Goal: Task Accomplishment & Management: Complete application form

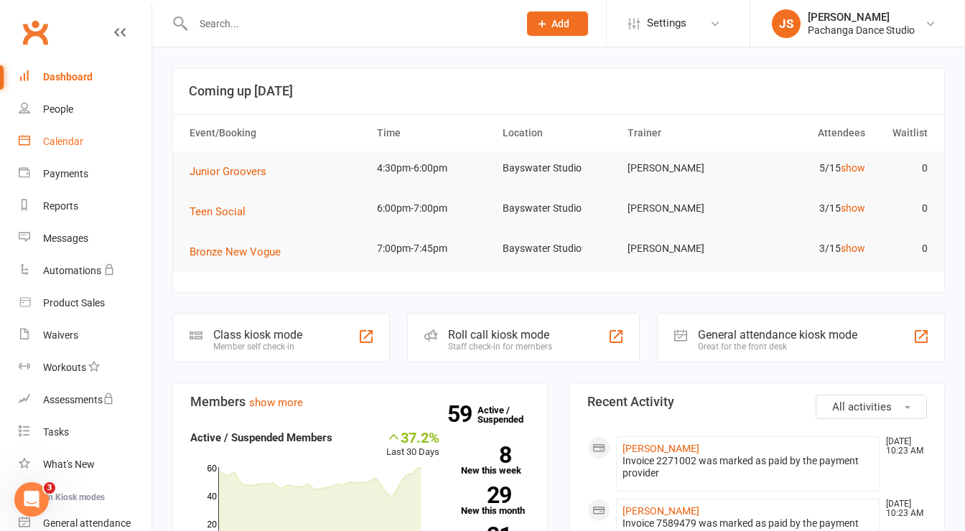
click at [69, 141] on div "Calendar" at bounding box center [63, 141] width 40 height 11
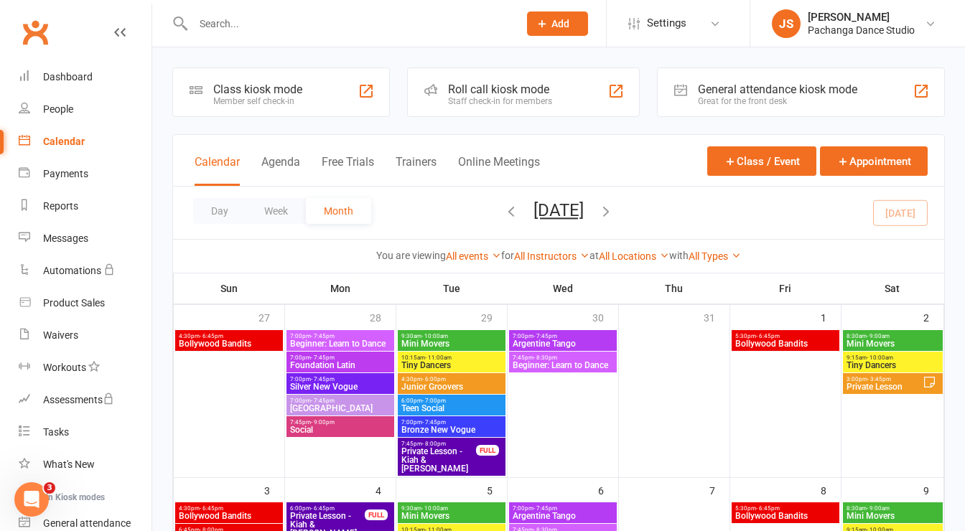
click at [345, 29] on input "text" at bounding box center [348, 24] width 319 height 20
click at [552, 19] on span "Add" at bounding box center [561, 23] width 18 height 11
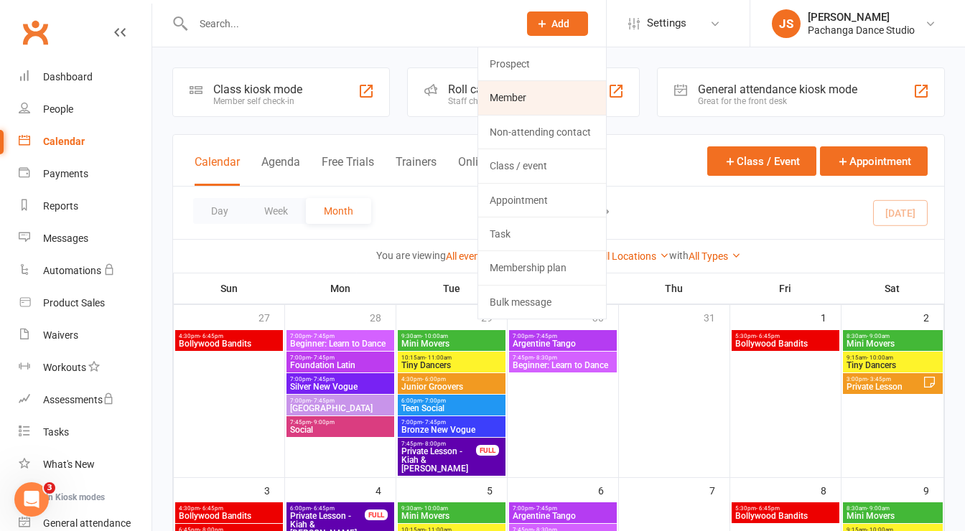
click at [511, 101] on link "Member" at bounding box center [542, 97] width 128 height 33
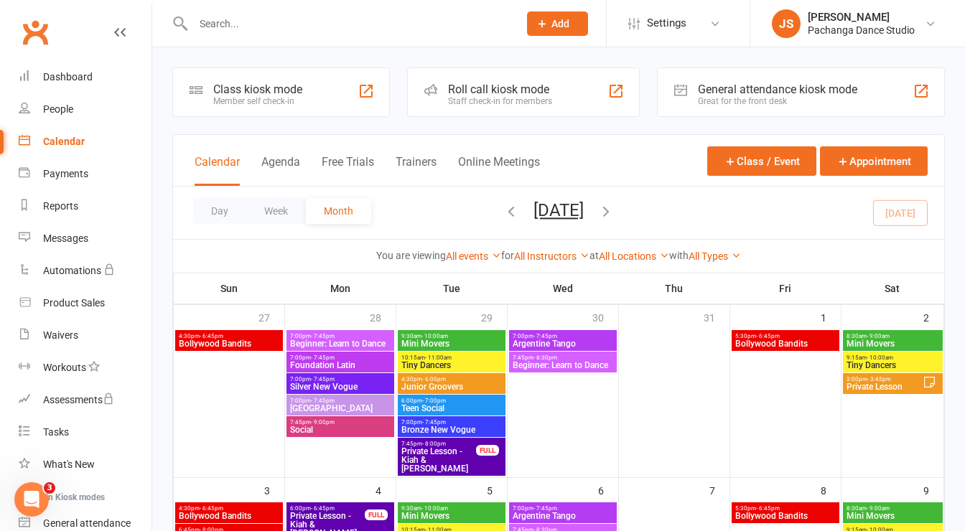
click at [535, 23] on button "Add" at bounding box center [557, 23] width 61 height 24
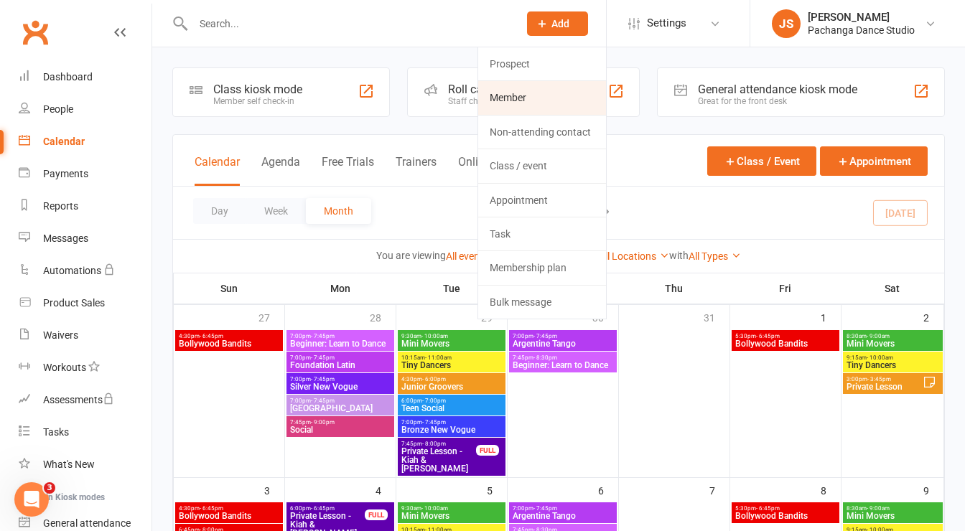
click at [524, 108] on link "Member" at bounding box center [542, 97] width 128 height 33
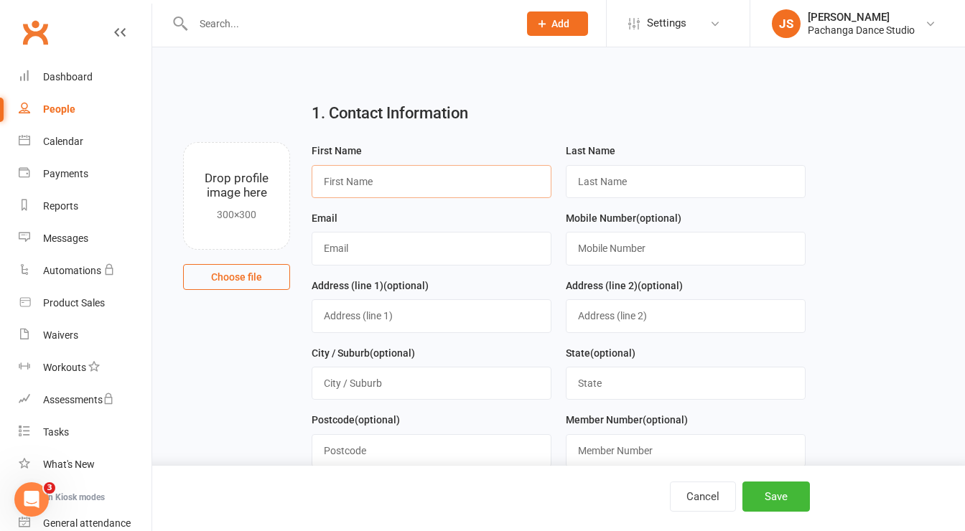
click at [330, 185] on input "text" at bounding box center [432, 181] width 240 height 33
type input "Finn"
click at [620, 179] on input "text" at bounding box center [686, 181] width 240 height 33
type input "Dulac"
click at [438, 260] on input "text" at bounding box center [432, 248] width 240 height 33
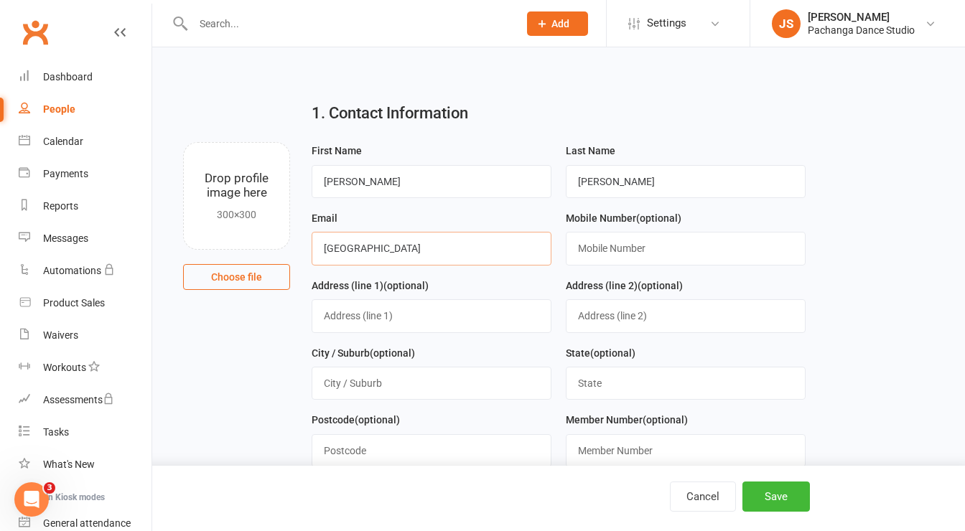
type input "[EMAIL_ADDRESS][DOMAIN_NAME]"
click at [604, 250] on input "text" at bounding box center [686, 248] width 240 height 33
click at [856, 253] on main "1. Contact Information Drop profile image here 300×300 Choose file First Name F…" at bounding box center [558, 488] width 772 height 797
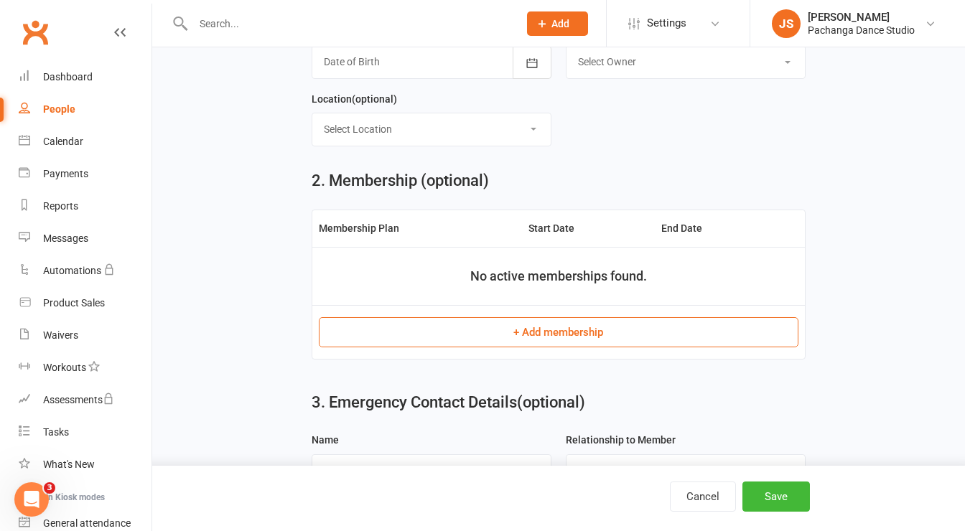
scroll to position [457, 0]
click at [599, 324] on button "+ Add membership" at bounding box center [558, 331] width 479 height 30
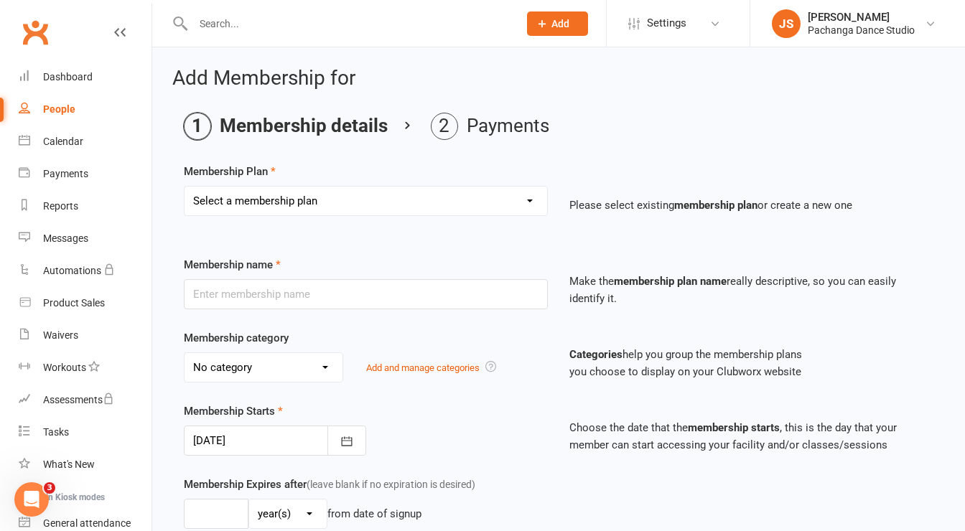
click at [294, 195] on select "Select a membership plan Create new Membership Plan Single Class Pass 5 Class P…" at bounding box center [366, 201] width 363 height 29
select select "14"
click at [185, 187] on select "Select a membership plan Create new Membership Plan Single Class Pass 5 Class P…" at bounding box center [366, 201] width 363 height 29
type input "Tiny Dancers (3yrs+) Single Class"
select select "5"
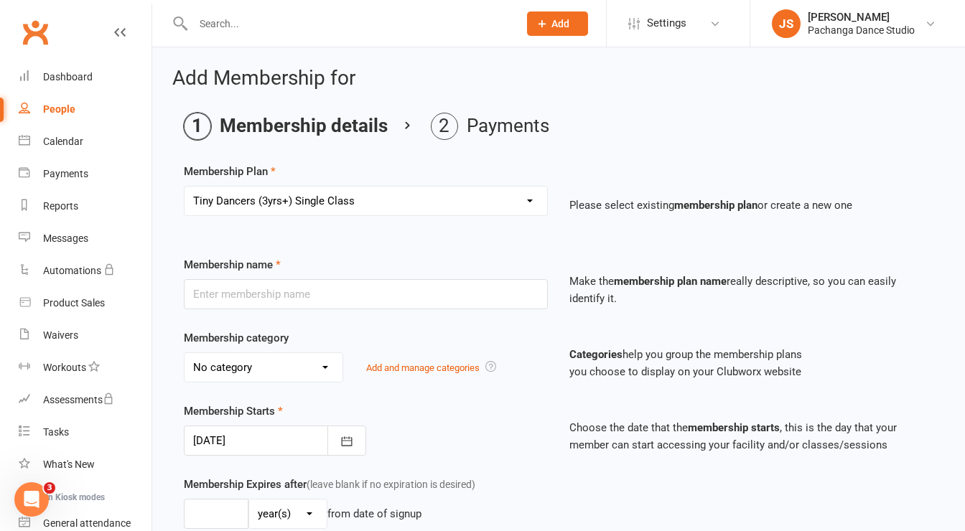
type input "1"
select select "1"
type input "1"
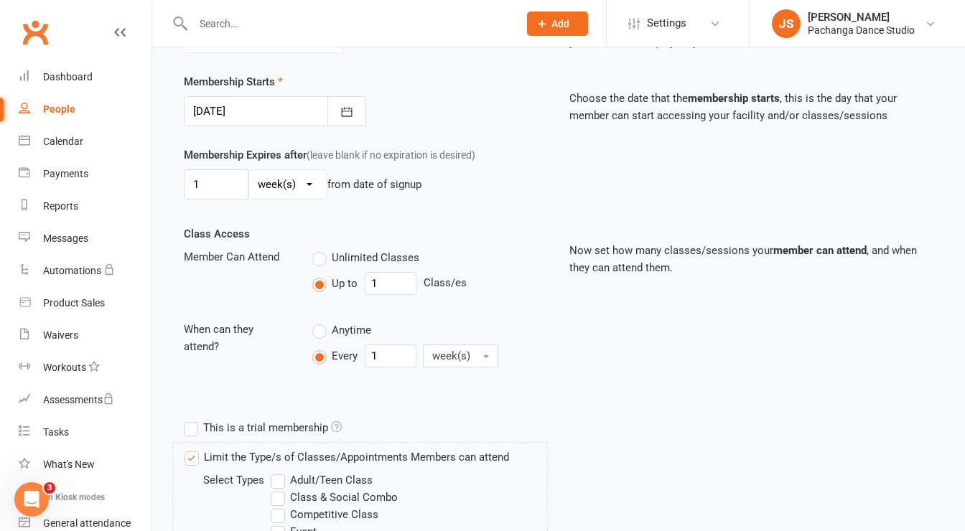
scroll to position [695, 0]
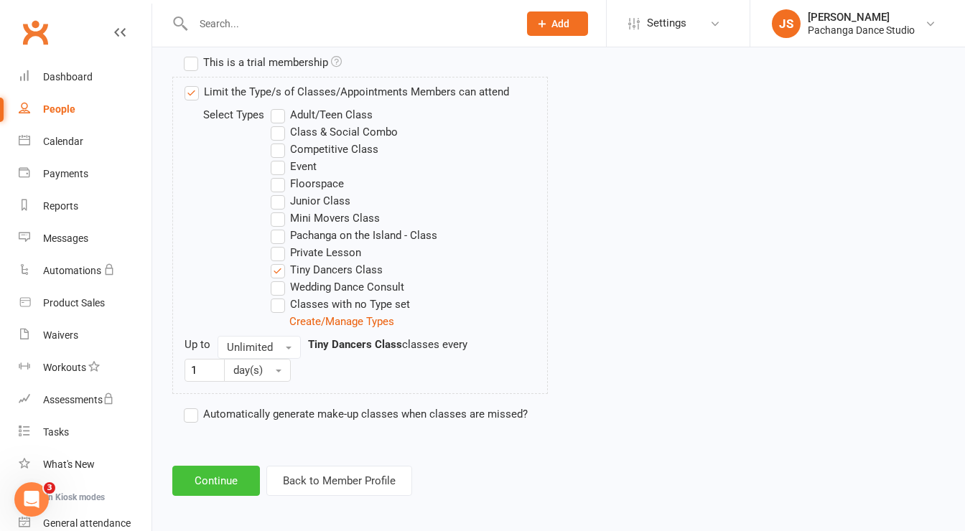
click at [227, 474] on button "Continue" at bounding box center [216, 481] width 88 height 30
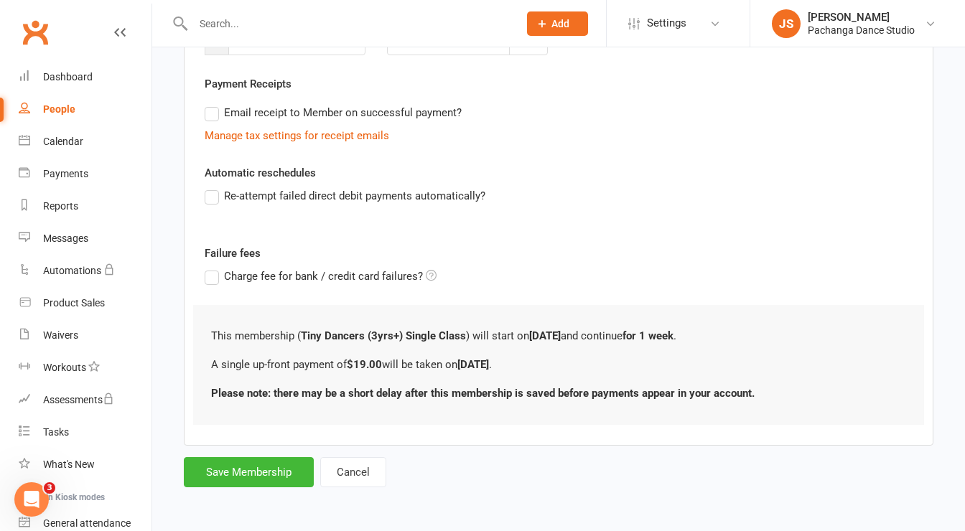
scroll to position [0, 0]
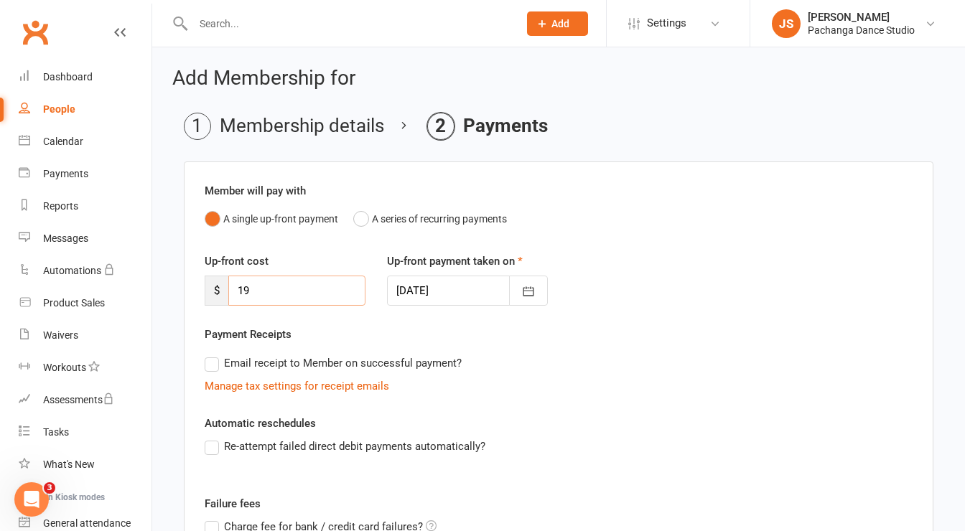
click at [200, 290] on div "Up-front cost $ 19" at bounding box center [285, 279] width 182 height 53
type input "0"
click at [370, 330] on div "Payment Receipts Email receipt to Member on successful payment? Manage tax sett…" at bounding box center [559, 360] width 708 height 69
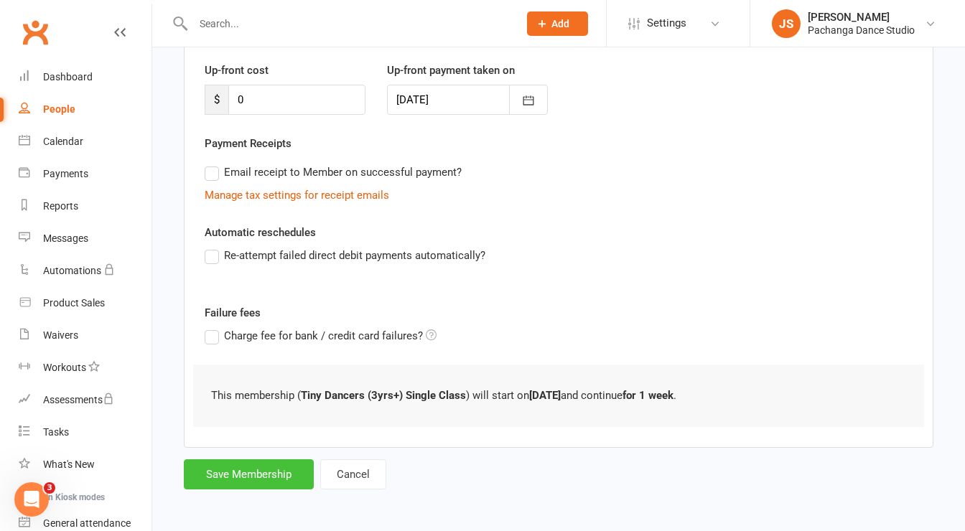
click at [260, 477] on button "Save Membership" at bounding box center [249, 474] width 130 height 30
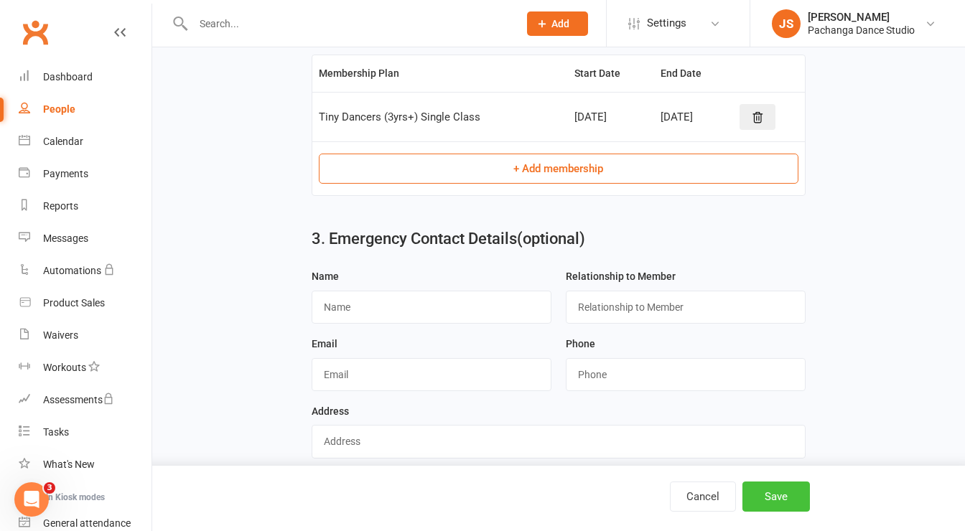
click at [796, 491] on button "Save" at bounding box center [775, 497] width 67 height 30
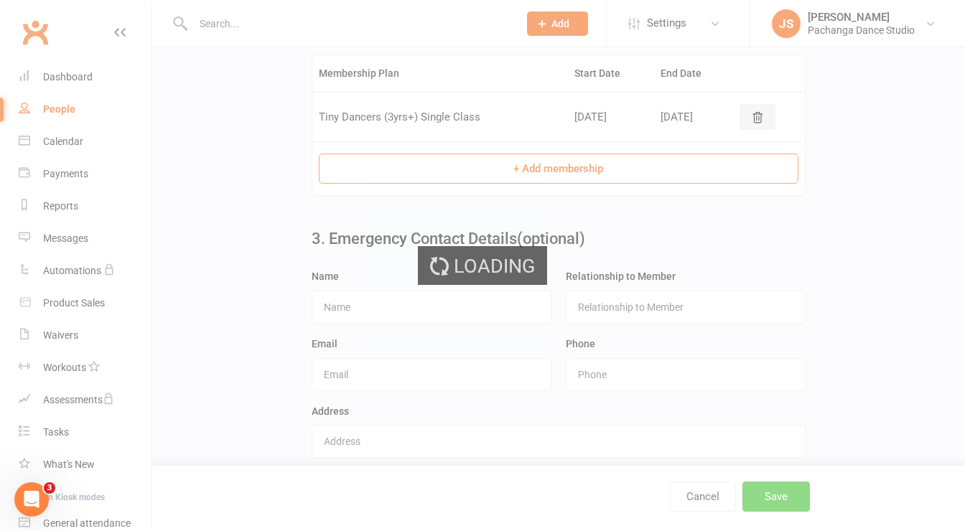
scroll to position [0, 0]
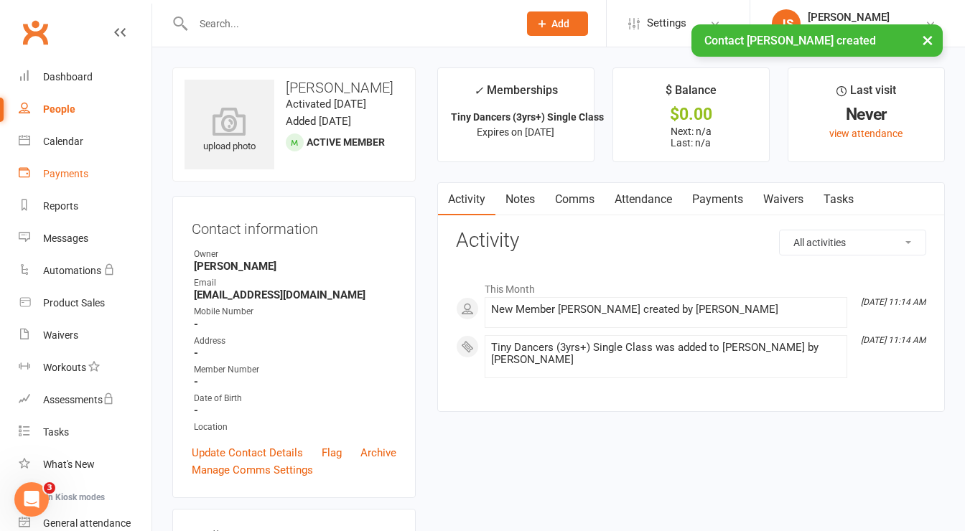
click at [71, 174] on div "Payments" at bounding box center [65, 173] width 45 height 11
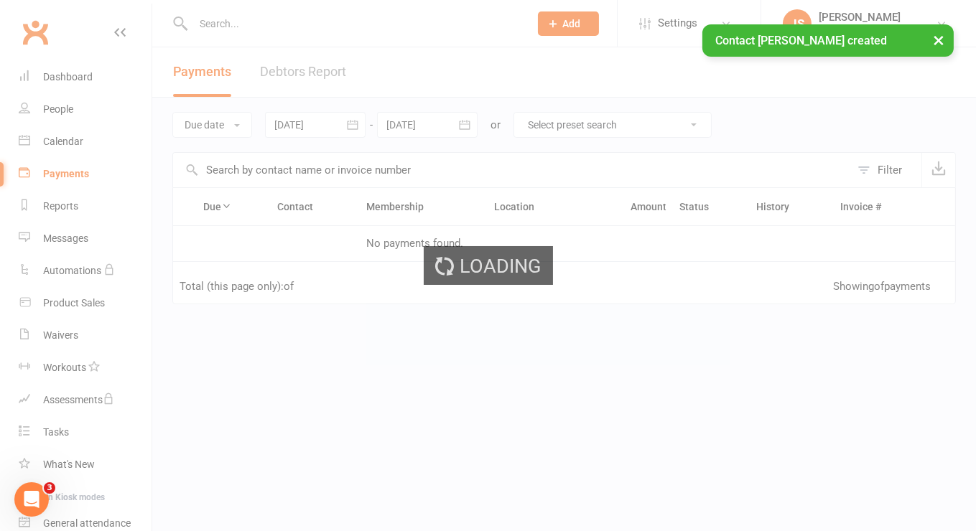
click at [67, 151] on div "Loading" at bounding box center [488, 265] width 976 height 531
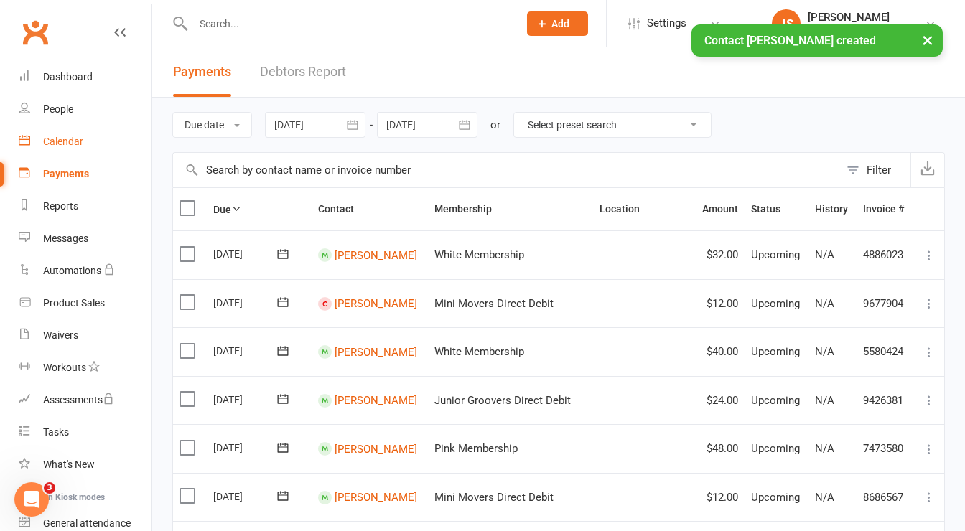
click at [66, 142] on div "Calendar" at bounding box center [63, 141] width 40 height 11
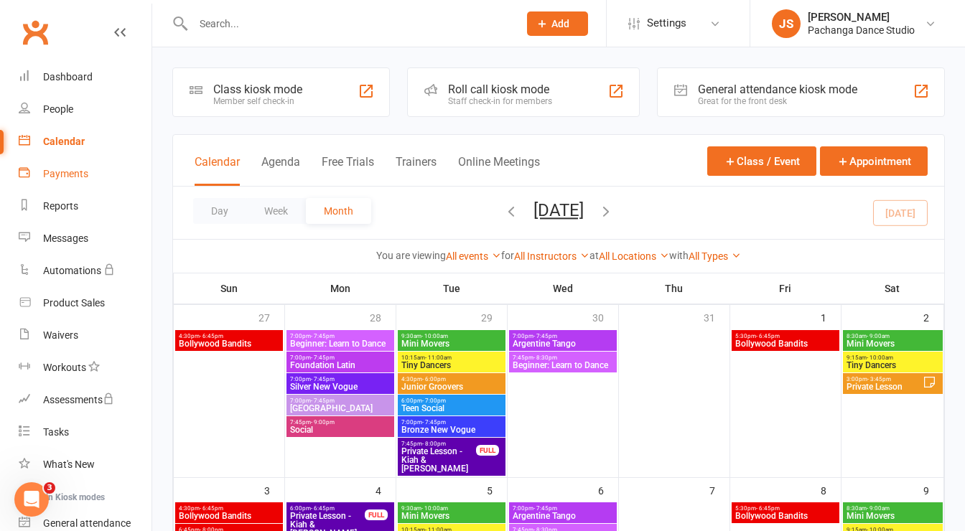
click at [72, 169] on div "Payments" at bounding box center [65, 173] width 45 height 11
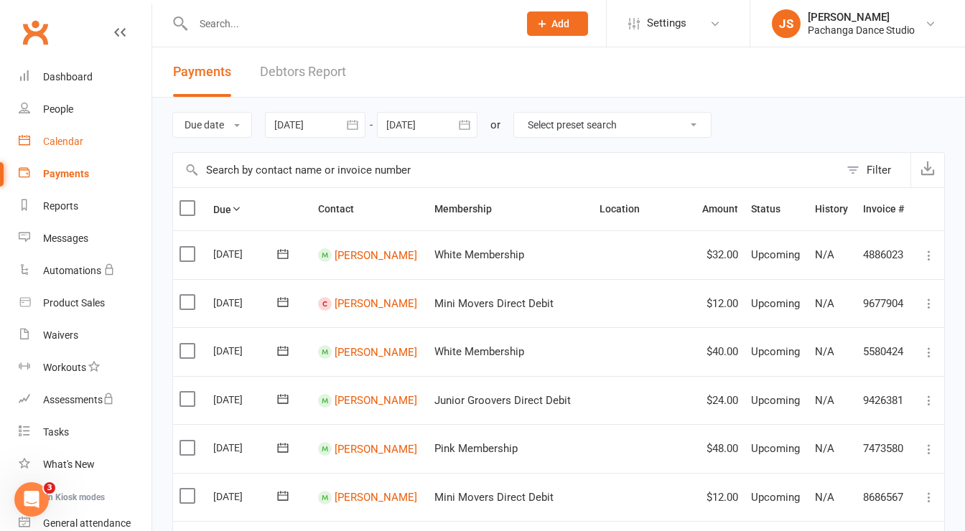
click at [69, 143] on div "Calendar" at bounding box center [63, 141] width 40 height 11
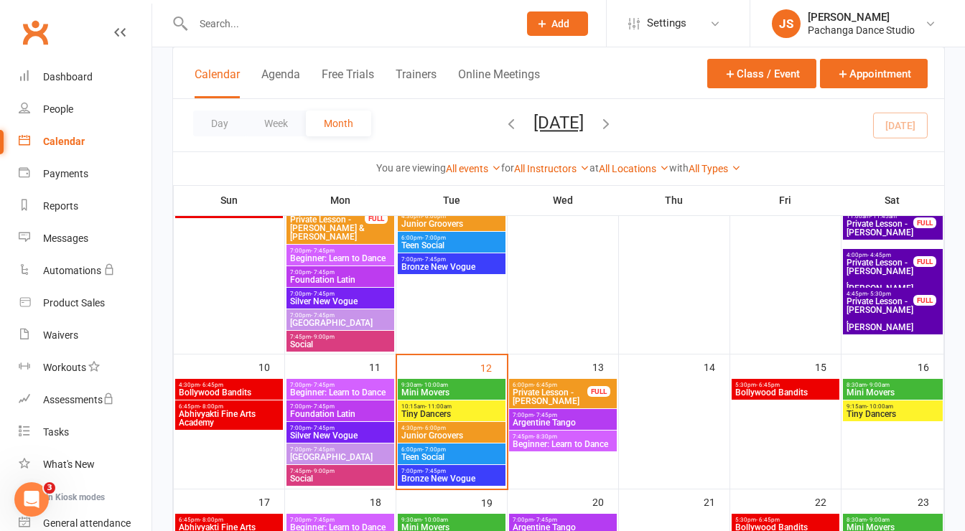
scroll to position [421, 0]
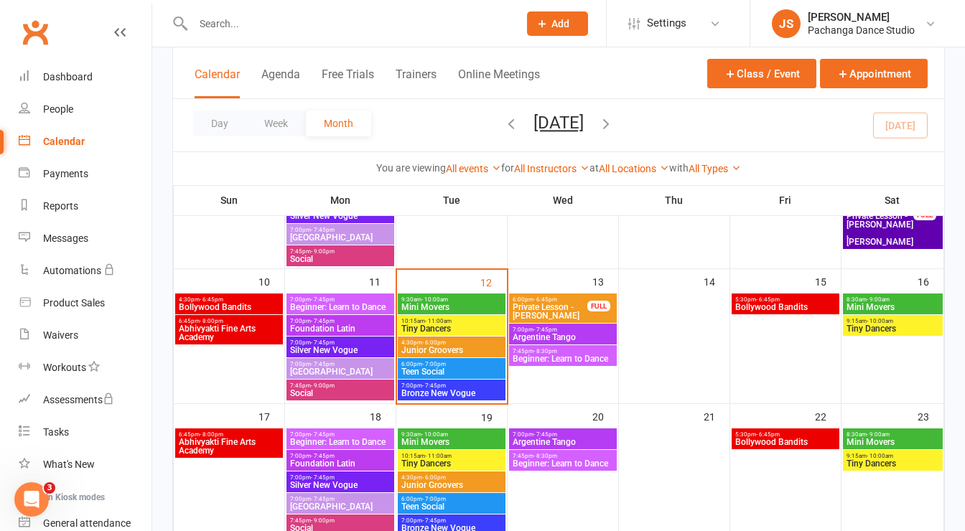
click at [477, 301] on span "9:30am - 10:00am" at bounding box center [452, 300] width 102 height 6
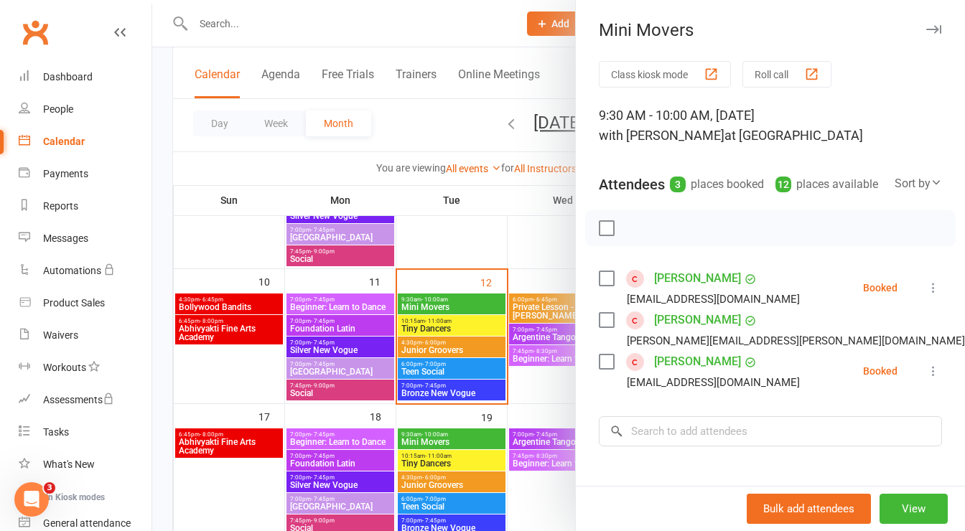
click at [543, 22] on div at bounding box center [558, 265] width 813 height 531
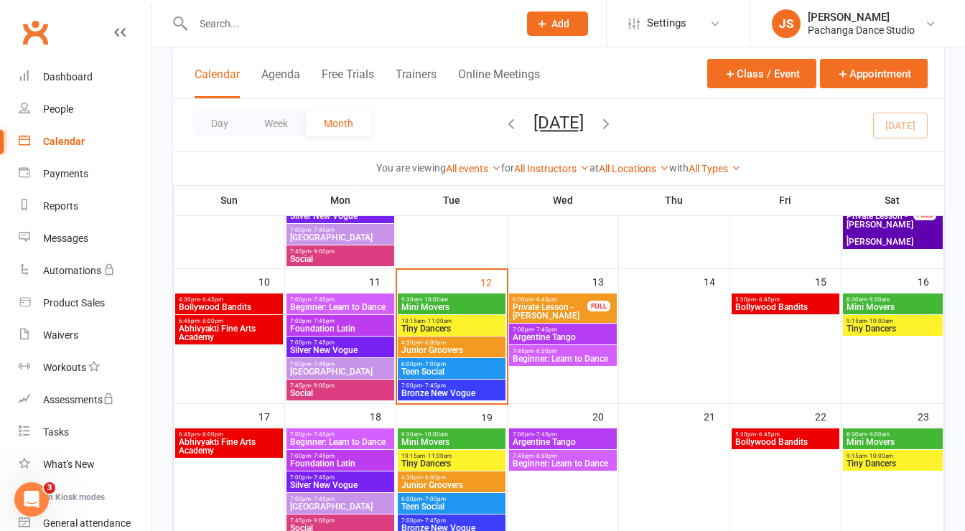
click at [538, 24] on icon at bounding box center [542, 23] width 13 height 13
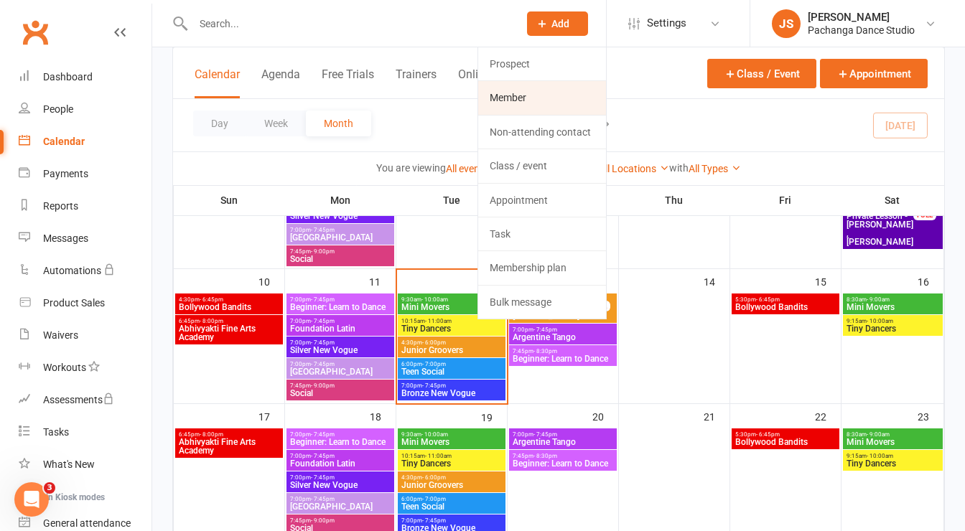
click at [518, 98] on link "Member" at bounding box center [542, 97] width 128 height 33
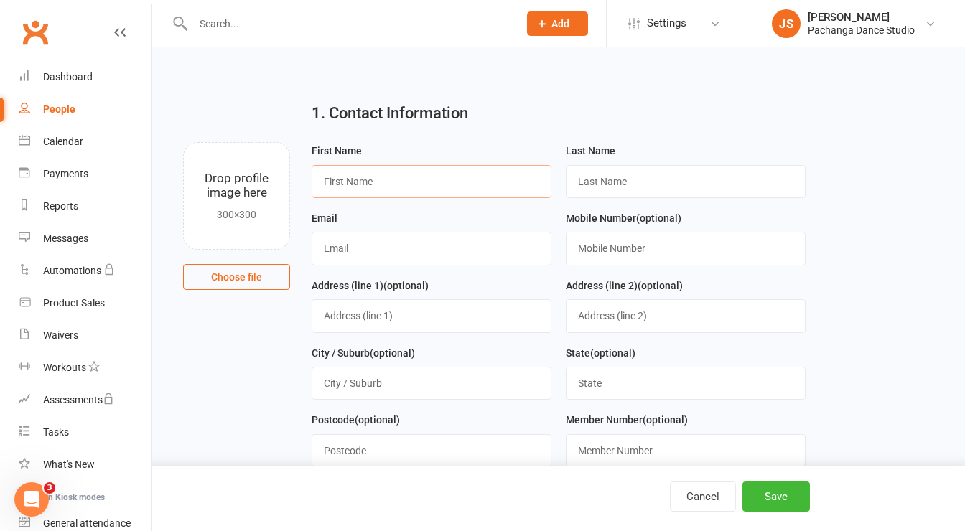
click at [357, 185] on input "text" at bounding box center [432, 181] width 240 height 33
type input "Jed"
click at [587, 193] on input "text" at bounding box center [686, 181] width 240 height 33
type input "Woodlock"
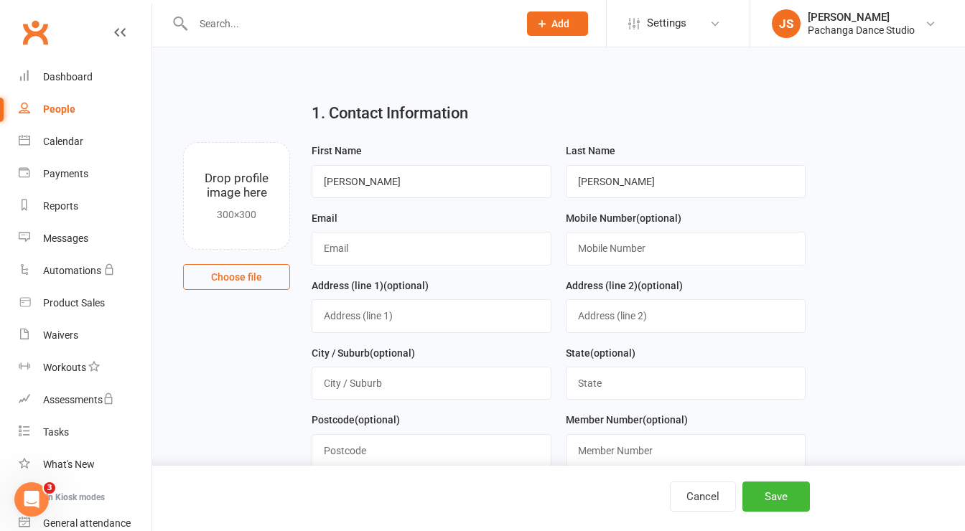
click at [261, 26] on input "text" at bounding box center [348, 24] width 319 height 20
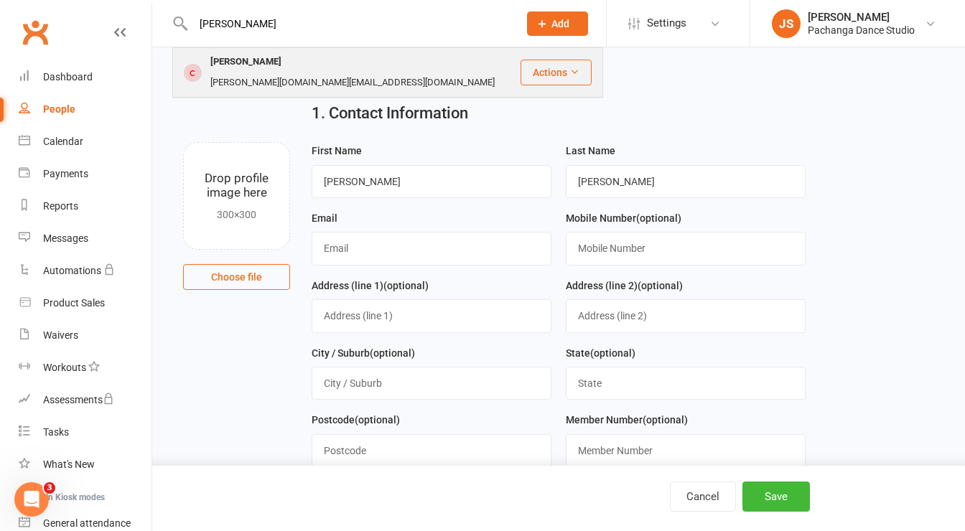
type input "[PERSON_NAME]"
click at [235, 65] on div "[PERSON_NAME]" at bounding box center [246, 62] width 80 height 21
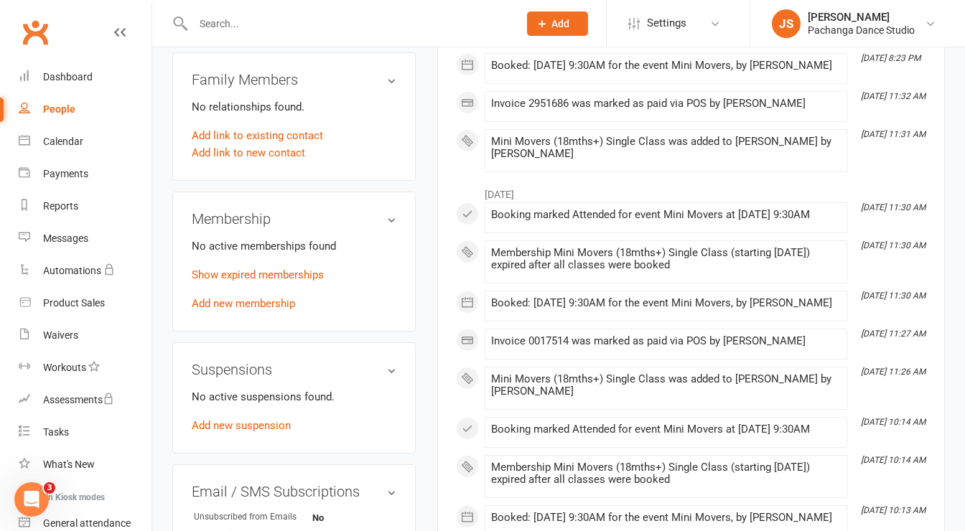
scroll to position [589, 0]
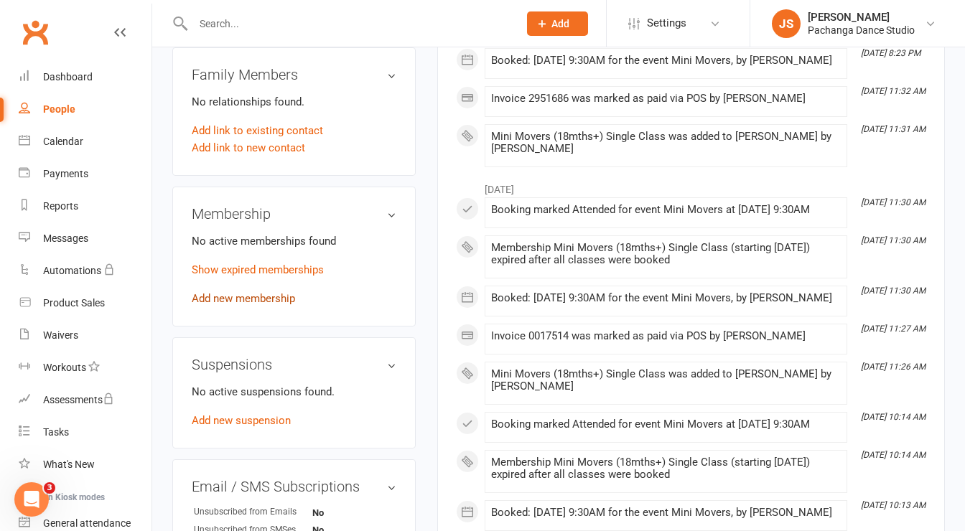
click at [266, 305] on link "Add new membership" at bounding box center [243, 298] width 103 height 13
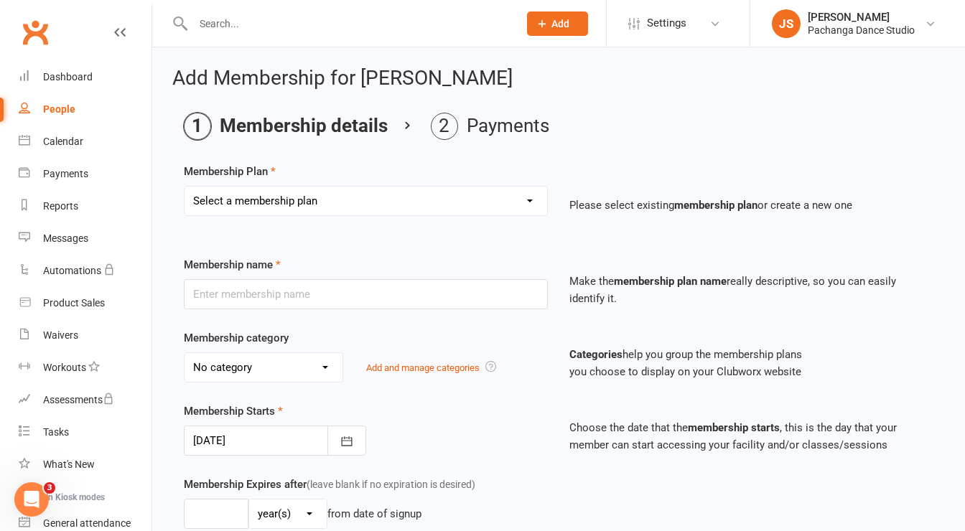
click at [279, 192] on select "Select a membership plan Create new Membership Plan Single Class Pass 5 Class P…" at bounding box center [366, 201] width 363 height 29
select select "11"
click at [185, 187] on select "Select a membership plan Create new Membership Plan Single Class Pass 5 Class P…" at bounding box center [366, 201] width 363 height 29
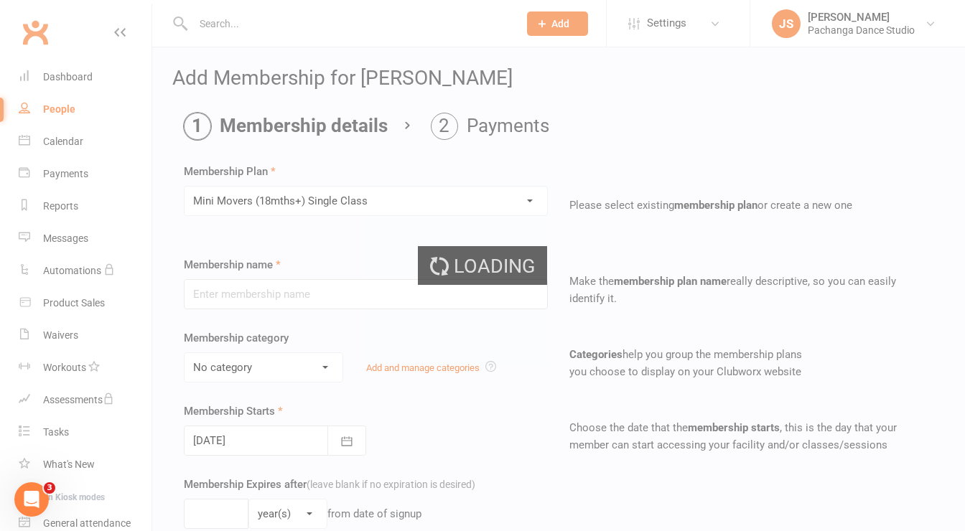
type input "Mini Movers (18mths+) Single Class"
select select "5"
type input "1"
select select "1"
type input "1"
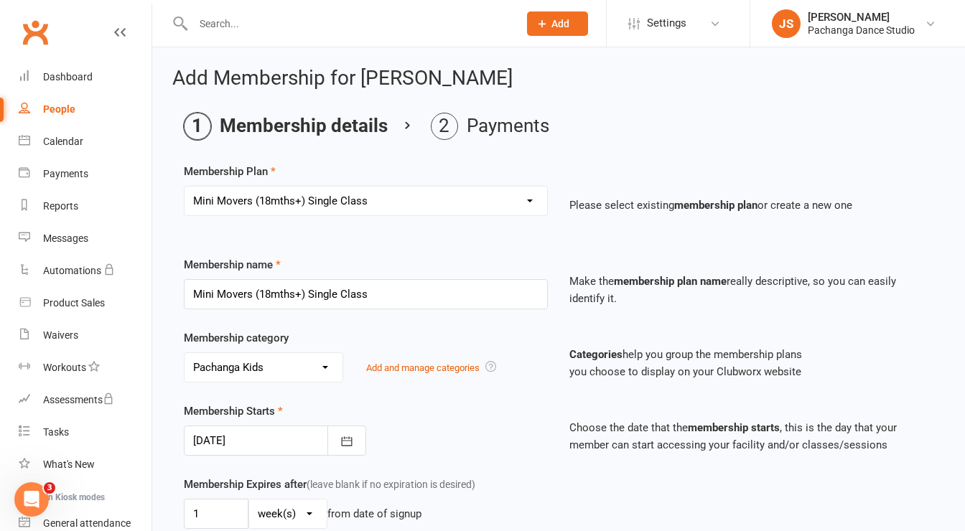
scroll to position [658, 0]
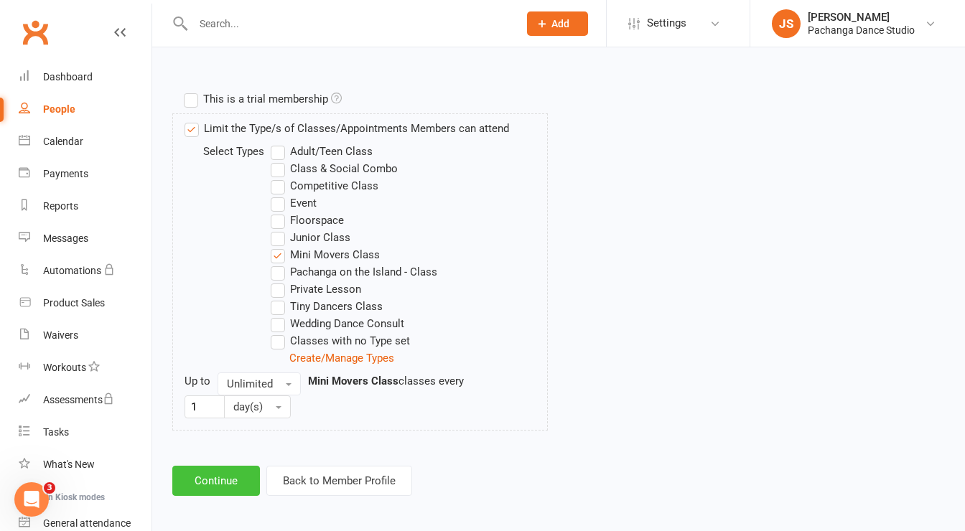
click at [227, 475] on button "Continue" at bounding box center [216, 481] width 88 height 30
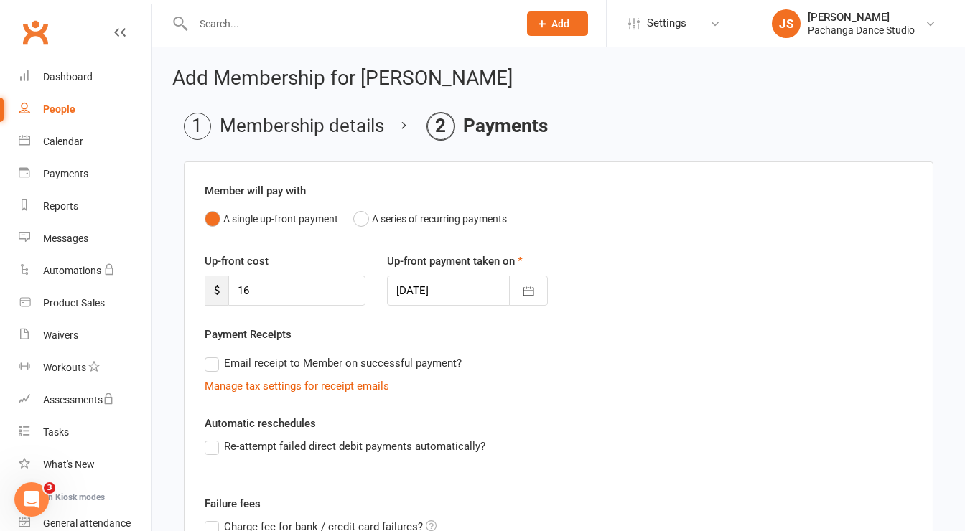
scroll to position [248, 0]
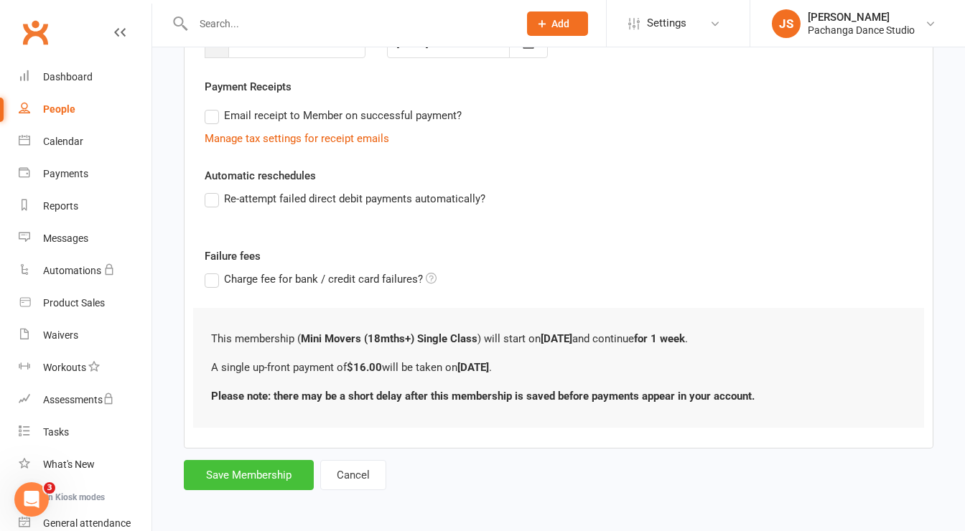
click at [269, 469] on button "Save Membership" at bounding box center [249, 475] width 130 height 30
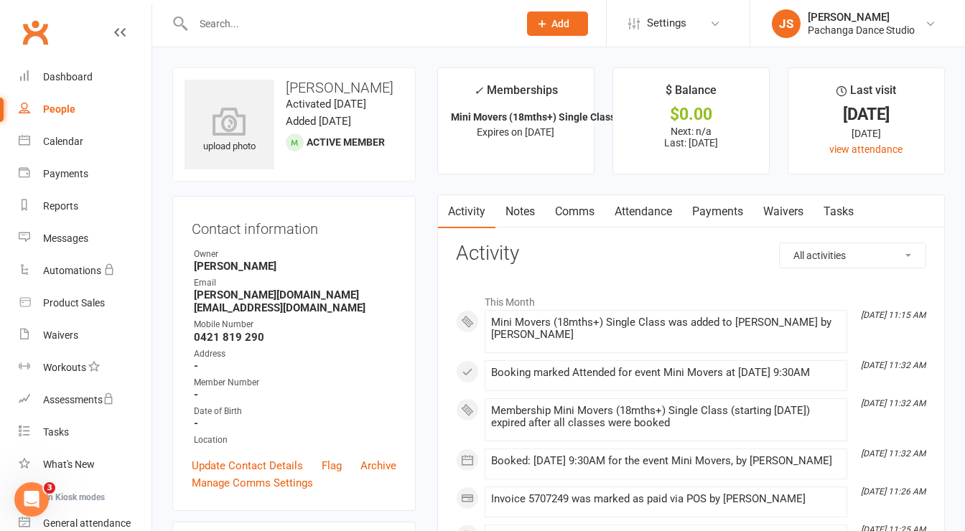
click at [707, 202] on link "Payments" at bounding box center [717, 211] width 71 height 33
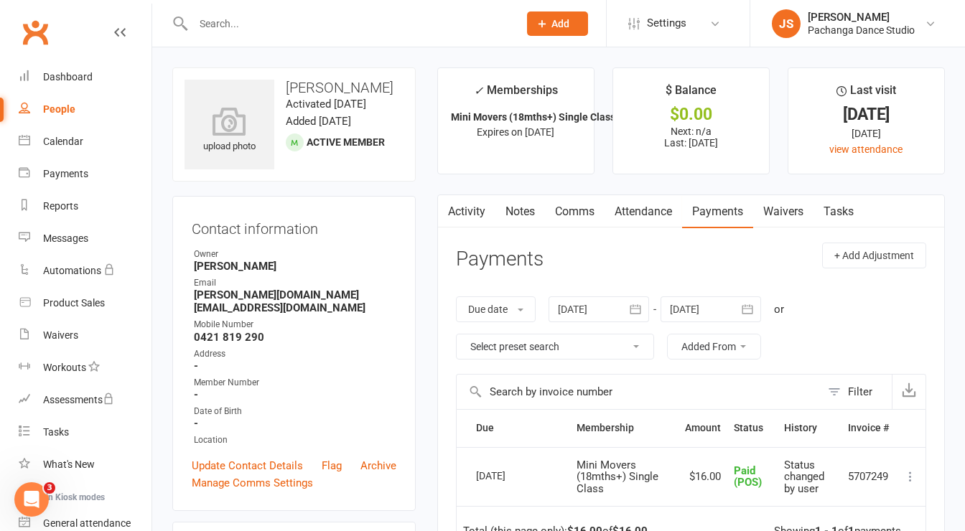
click at [641, 207] on link "Attendance" at bounding box center [643, 211] width 78 height 33
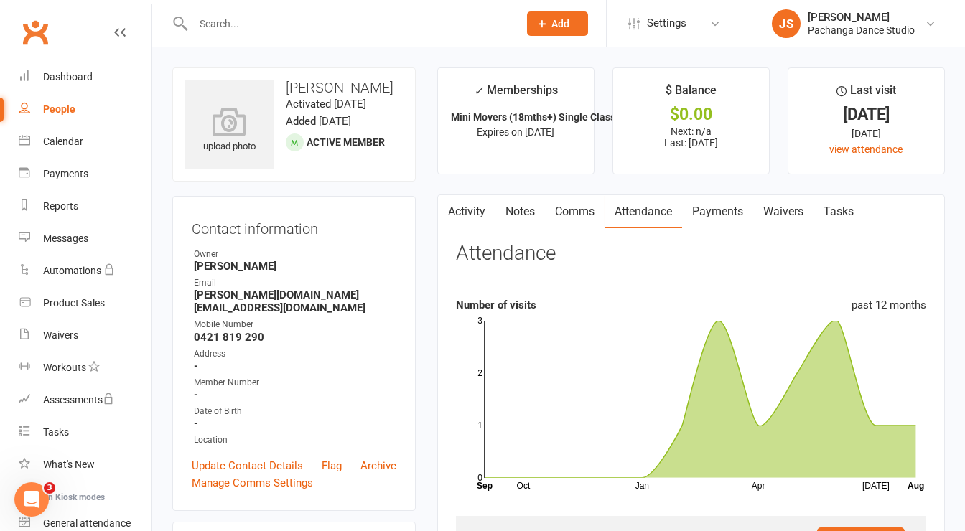
click at [729, 202] on link "Payments" at bounding box center [717, 211] width 71 height 33
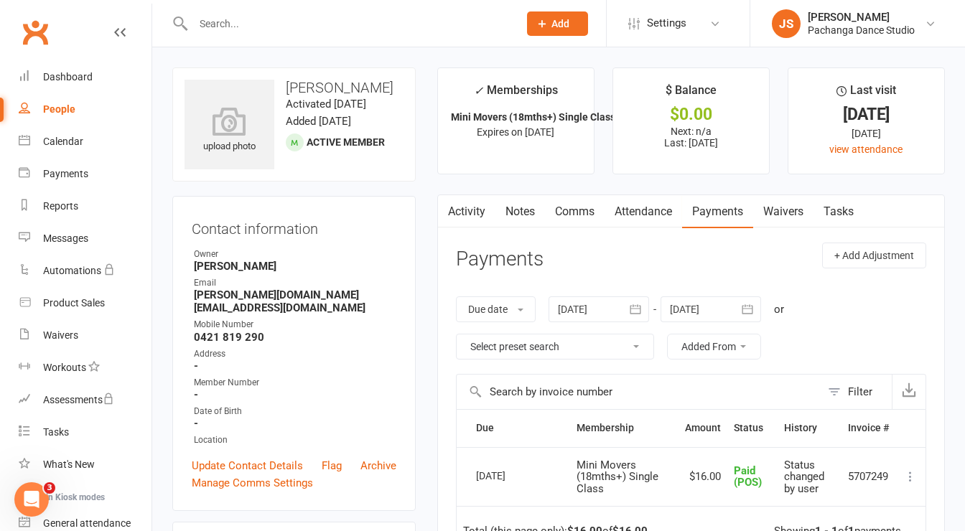
click at [620, 205] on link "Attendance" at bounding box center [643, 211] width 78 height 33
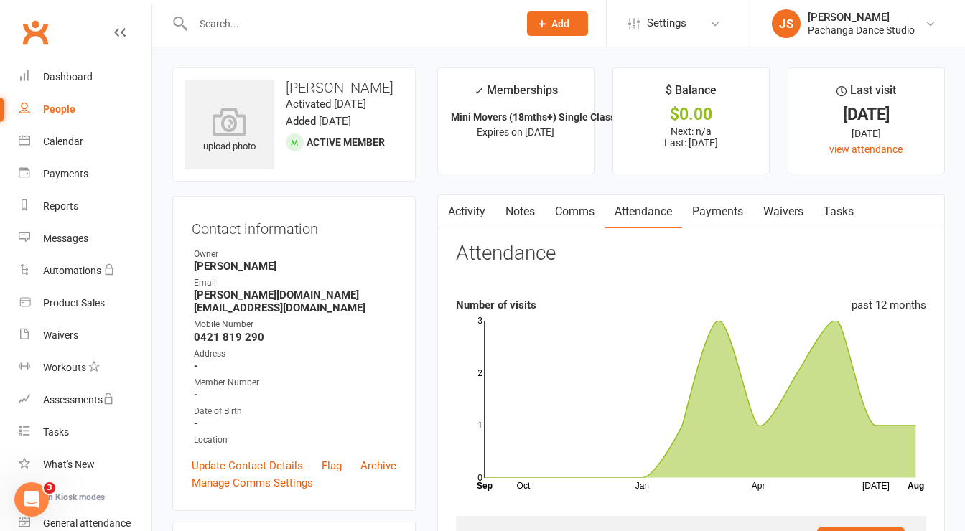
click at [731, 210] on link "Payments" at bounding box center [717, 211] width 71 height 33
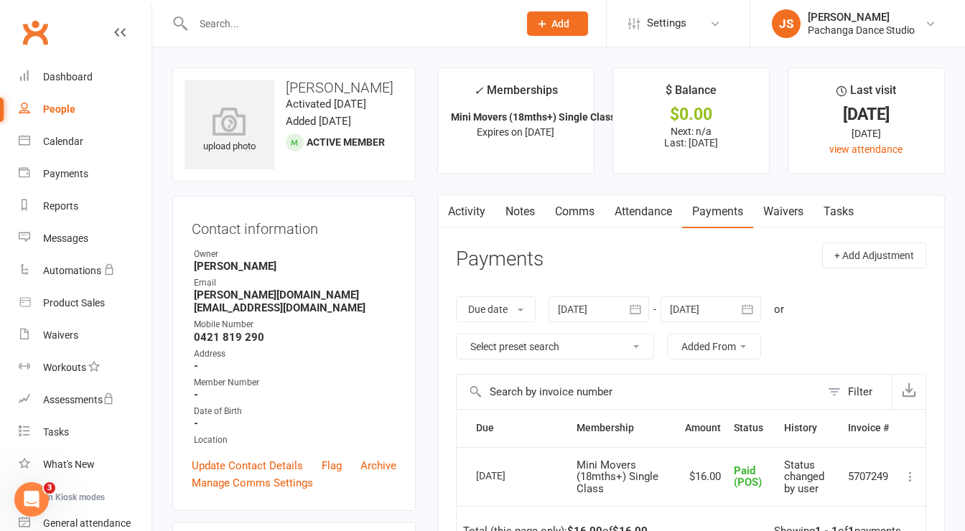
click at [655, 213] on link "Attendance" at bounding box center [643, 211] width 78 height 33
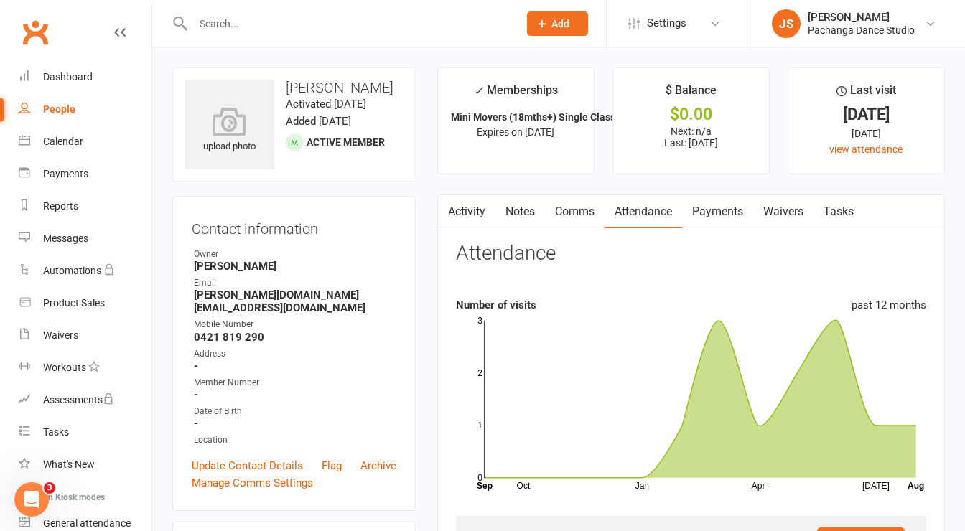
click at [722, 217] on link "Payments" at bounding box center [717, 211] width 71 height 33
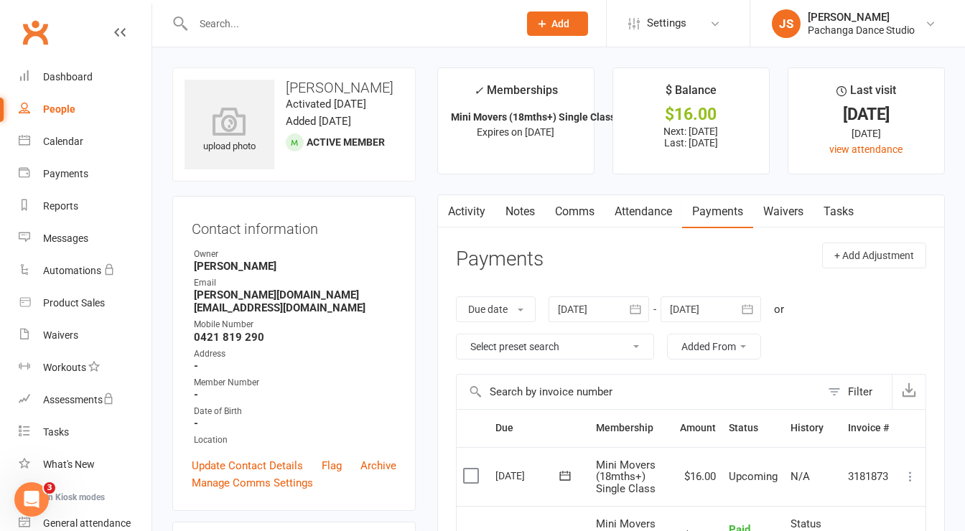
scroll to position [95, 0]
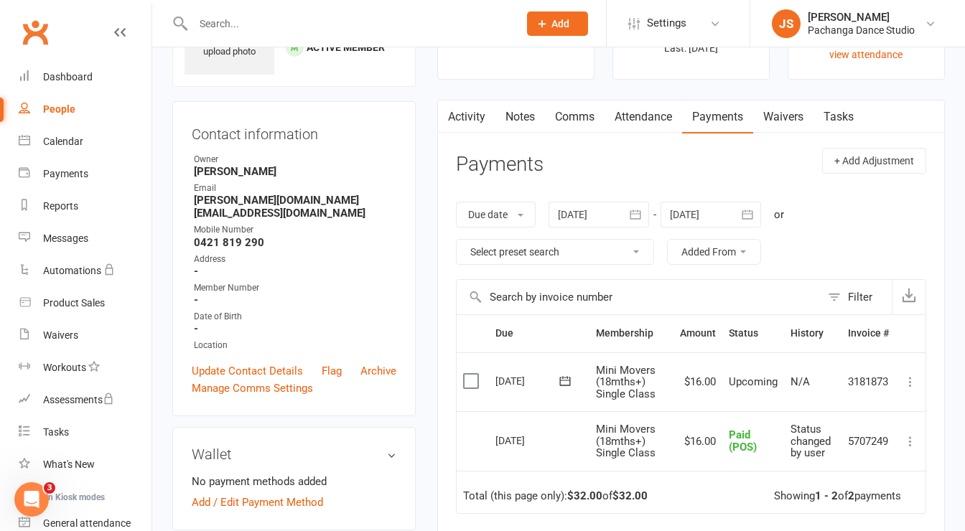
click at [912, 379] on icon at bounding box center [910, 382] width 14 height 14
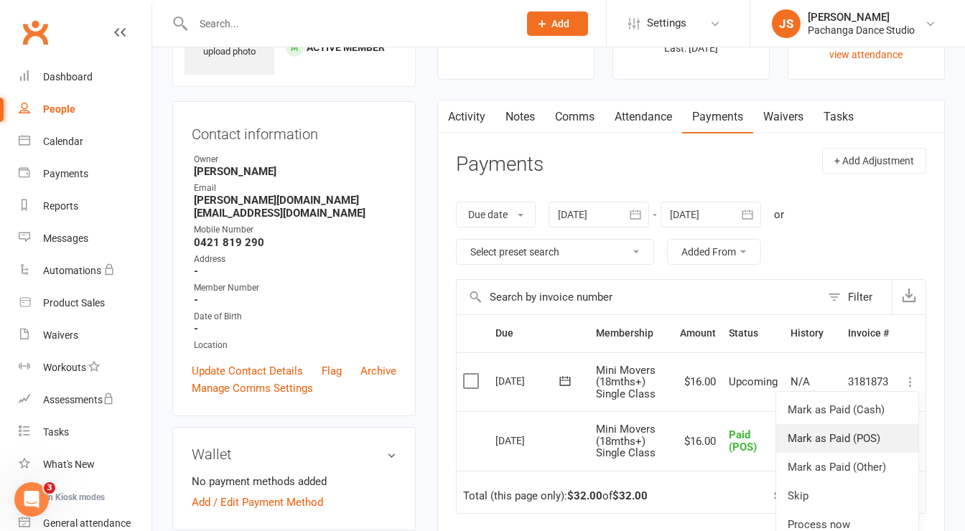
click at [874, 432] on link "Mark as Paid (POS)" at bounding box center [847, 438] width 142 height 29
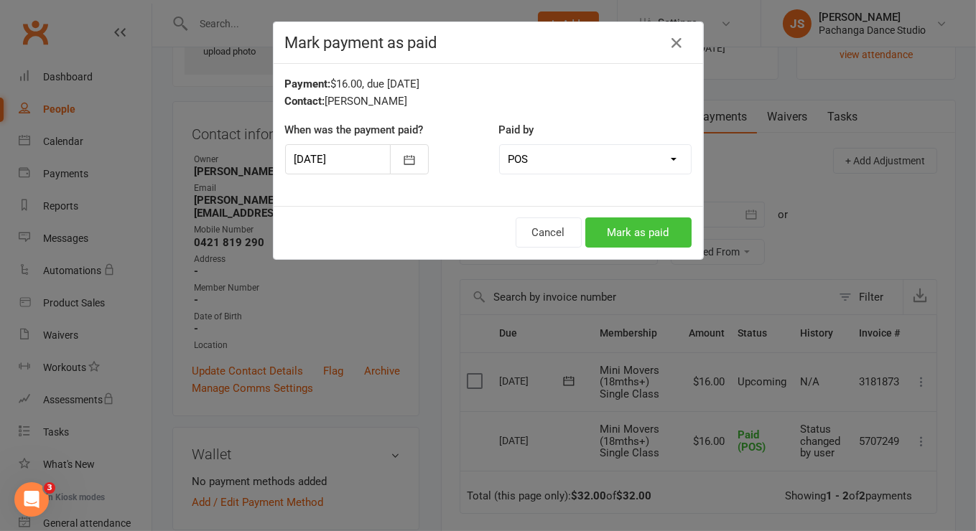
click at [673, 230] on button "Mark as paid" at bounding box center [638, 233] width 106 height 30
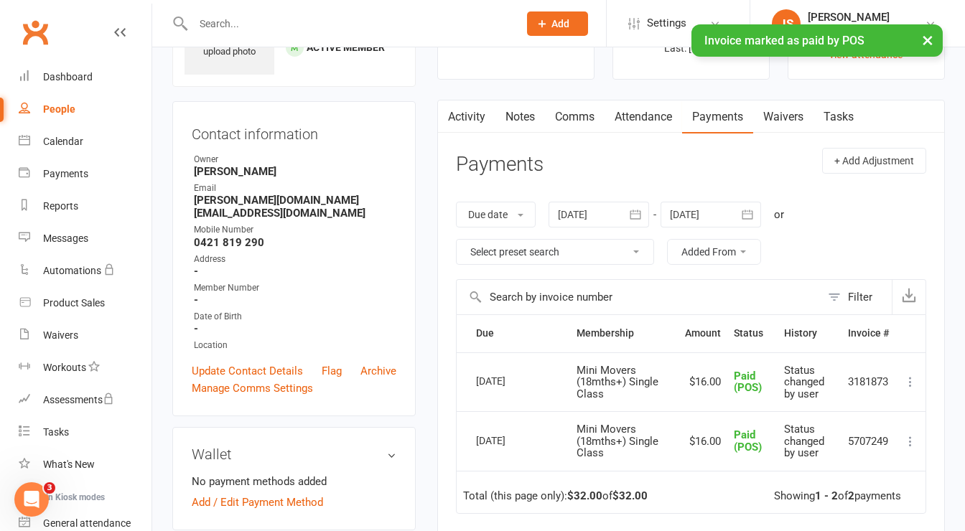
scroll to position [0, 0]
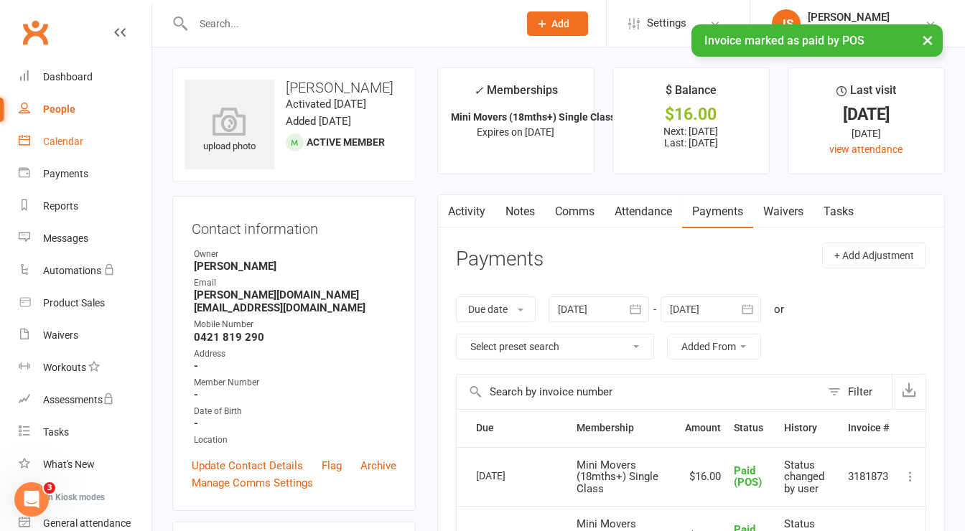
click at [78, 138] on div "Calendar" at bounding box center [63, 141] width 40 height 11
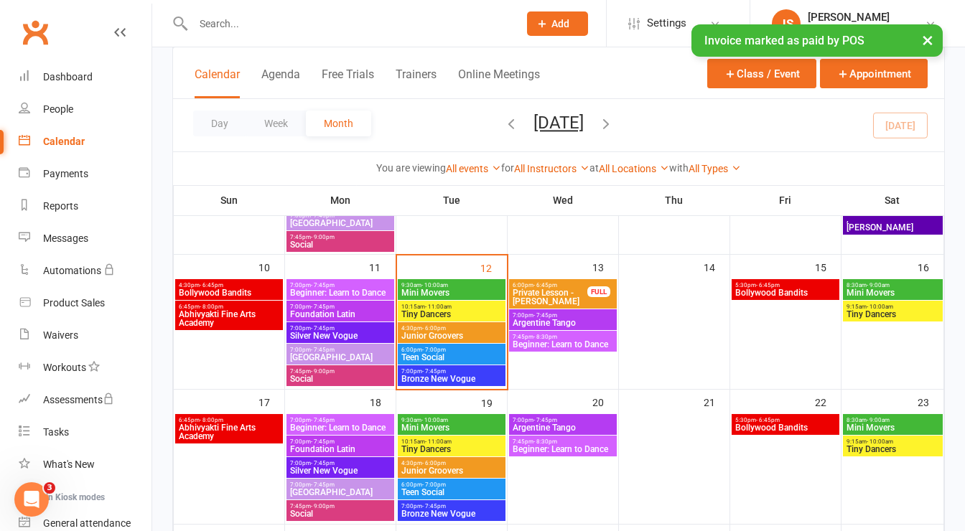
scroll to position [451, 0]
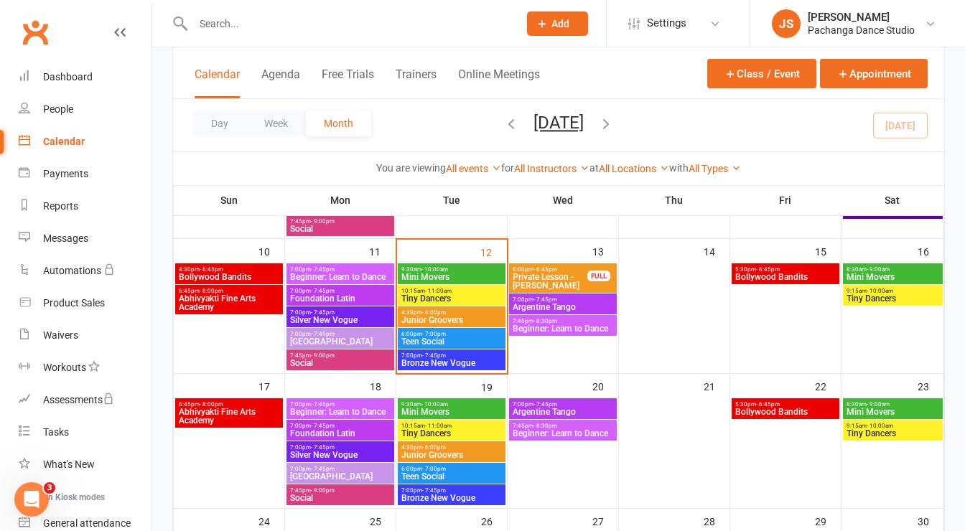
click at [470, 269] on span "9:30am - 10:00am" at bounding box center [452, 269] width 102 height 6
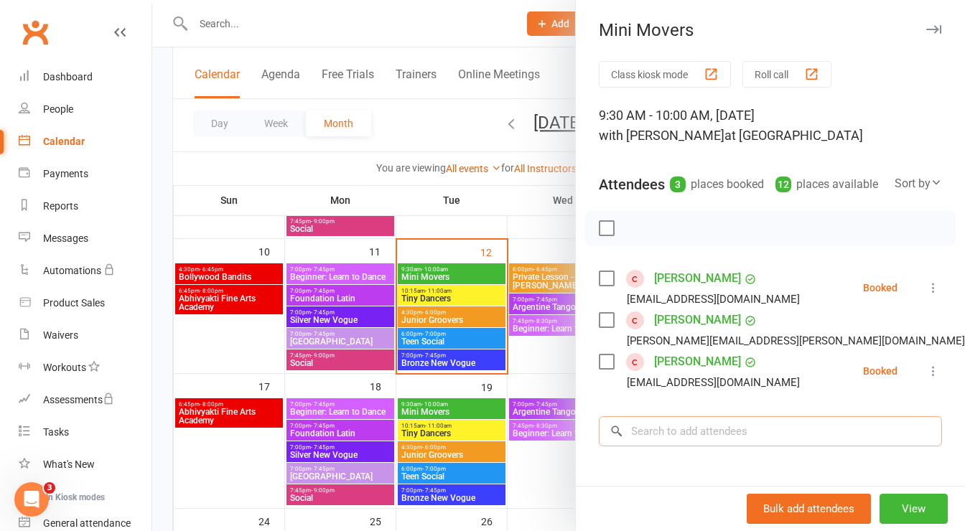
click at [682, 447] on input "search" at bounding box center [770, 431] width 343 height 30
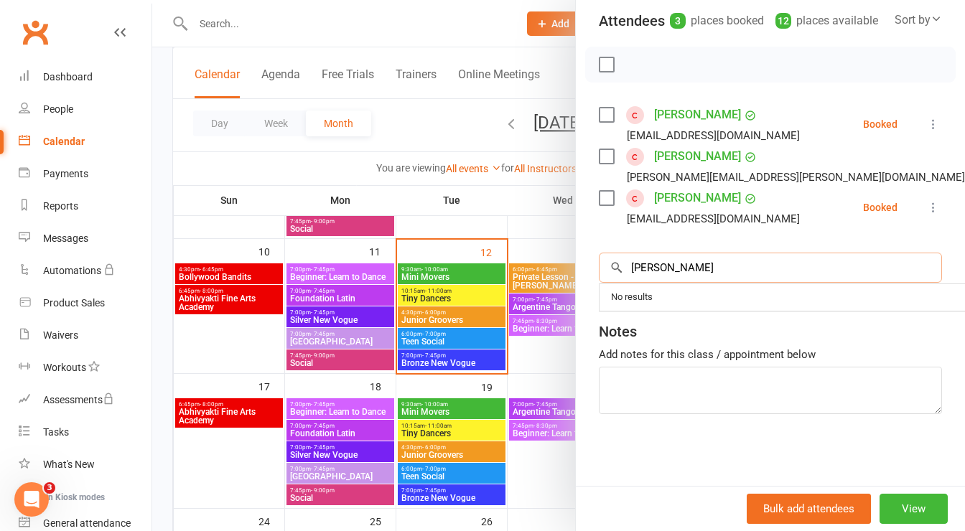
scroll to position [190, 0]
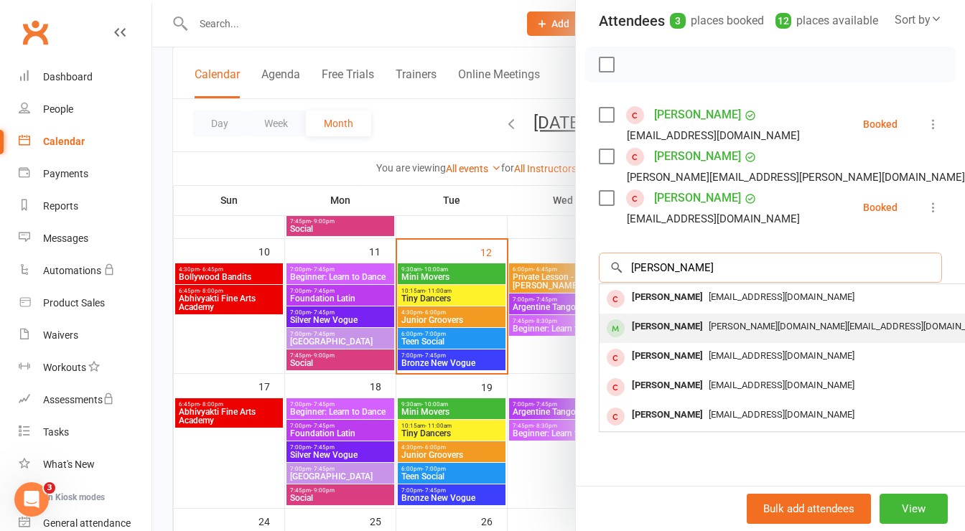
type input "[PERSON_NAME]"
click at [650, 319] on div "[PERSON_NAME]" at bounding box center [667, 327] width 83 height 21
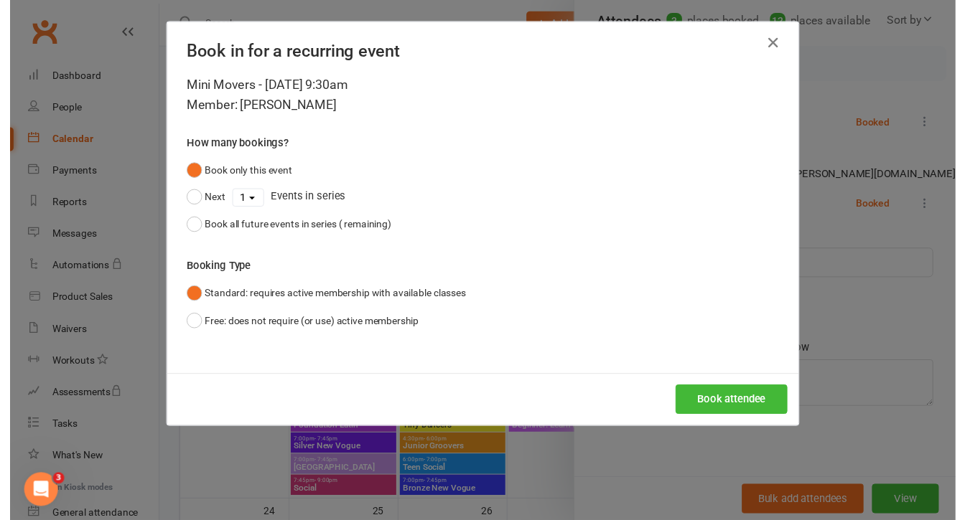
scroll to position [179, 0]
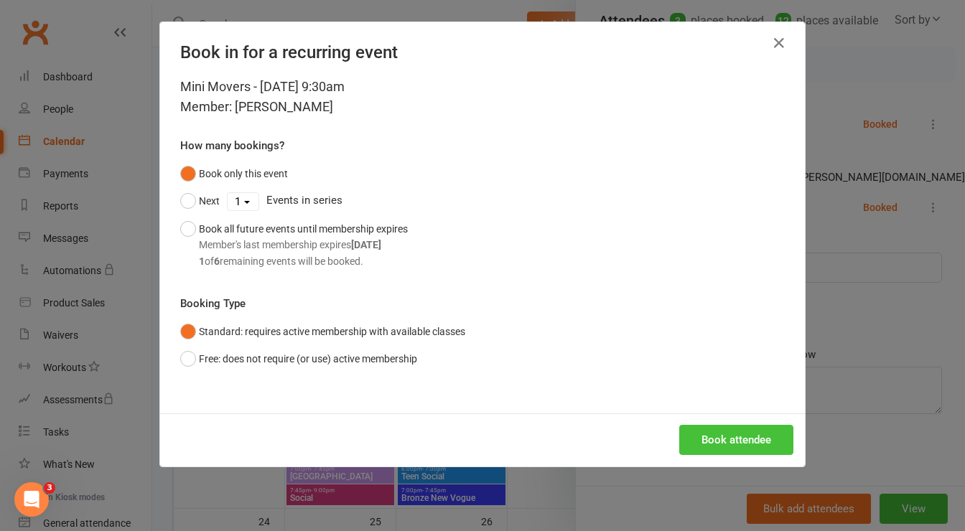
click at [709, 443] on button "Book attendee" at bounding box center [736, 440] width 114 height 30
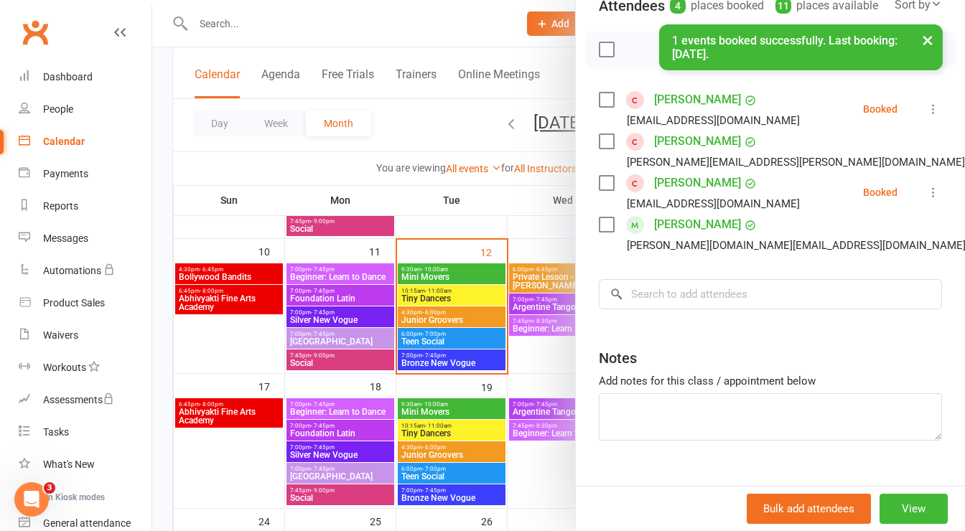
scroll to position [190, 0]
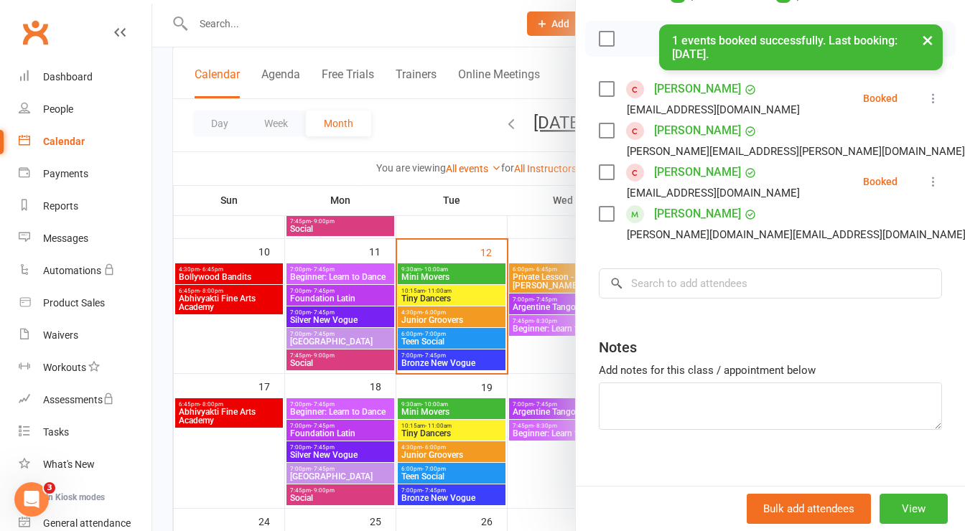
click at [602, 24] on div "× 1 events booked successfully. Last booking: [DATE]." at bounding box center [473, 24] width 946 height 0
click at [599, 24] on div "× 1 events booked successfully. Last booking: [DATE]." at bounding box center [473, 24] width 946 height 0
click at [600, 24] on div "× 1 events booked successfully. Last booking: [DATE]." at bounding box center [473, 24] width 946 height 0
click at [937, 40] on button "×" at bounding box center [928, 39] width 26 height 31
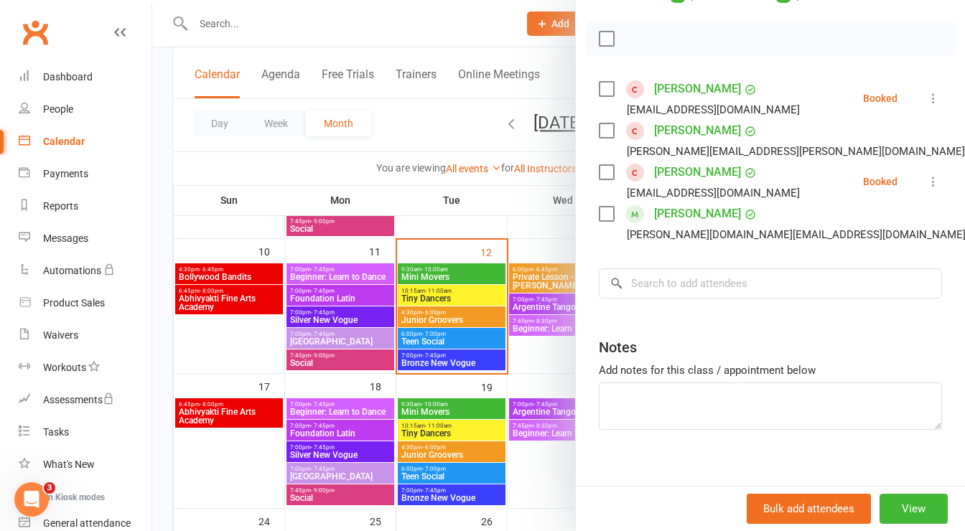
click at [599, 46] on label at bounding box center [606, 39] width 14 height 14
click at [604, 138] on label at bounding box center [606, 130] width 14 height 14
click at [638, 45] on icon "button" at bounding box center [638, 39] width 12 height 12
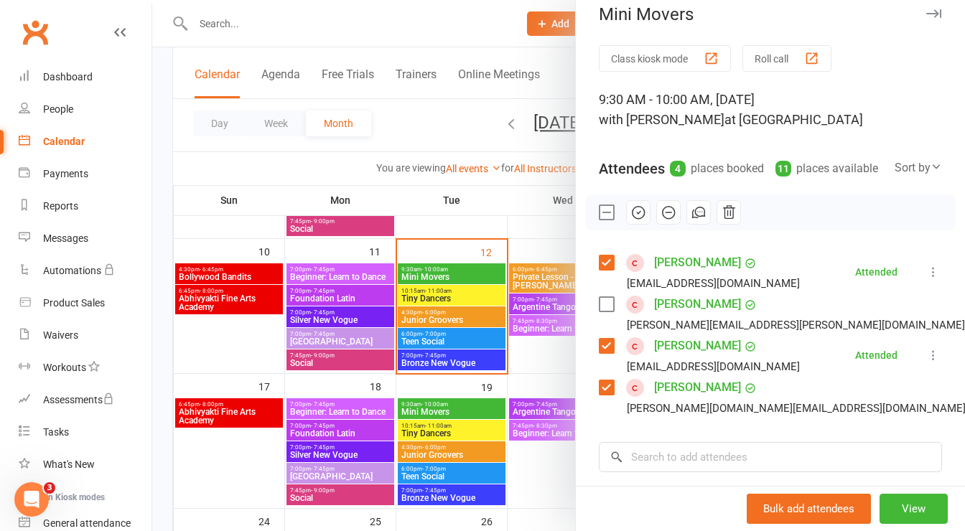
scroll to position [0, 0]
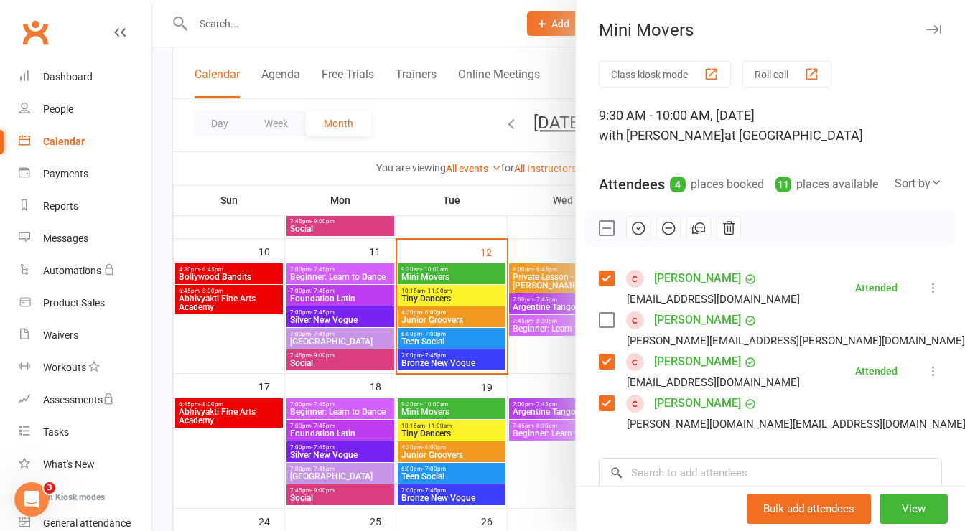
click at [926, 29] on icon "button" at bounding box center [933, 29] width 15 height 9
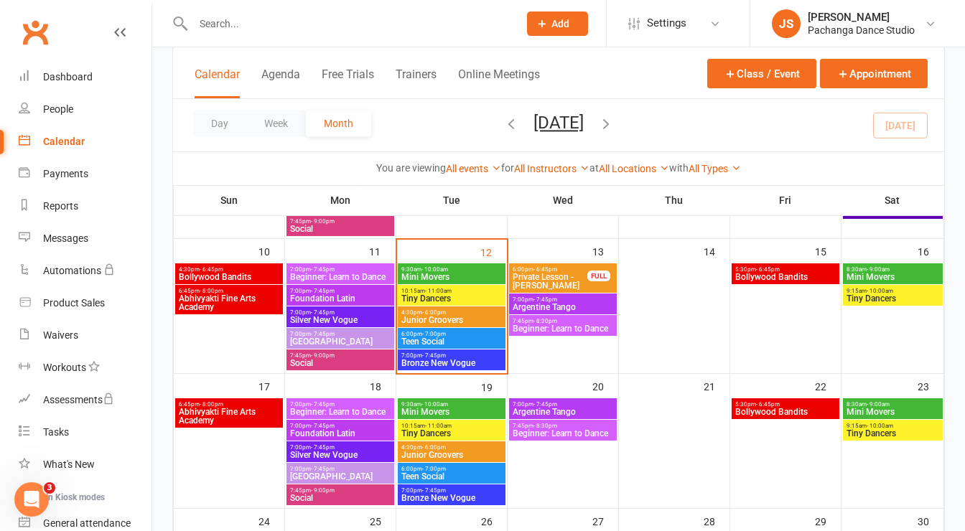
click at [463, 294] on span "Tiny Dancers" at bounding box center [452, 298] width 102 height 9
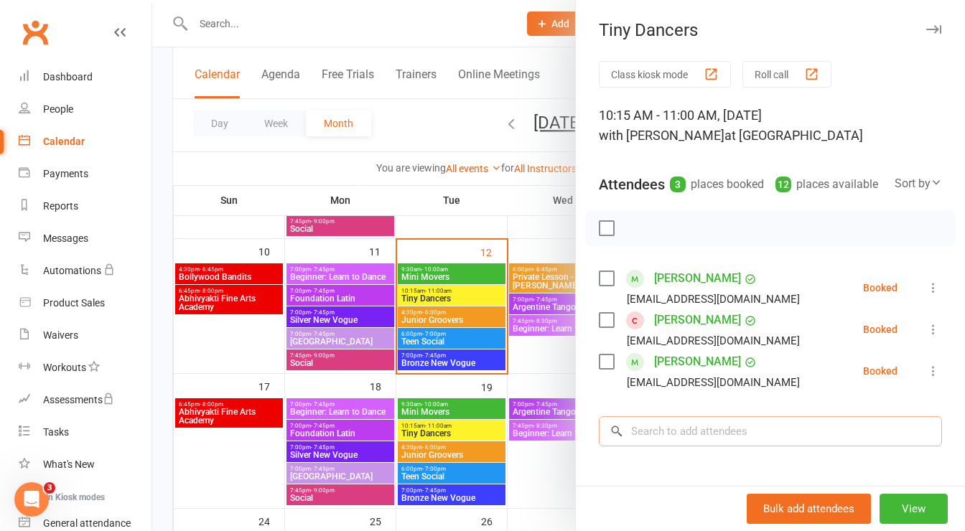
click at [673, 447] on input "search" at bounding box center [770, 431] width 343 height 30
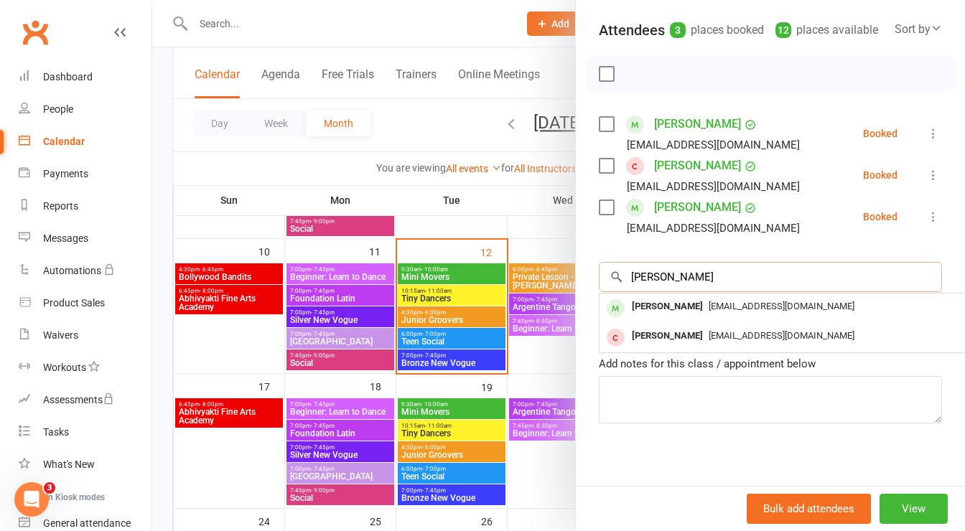
scroll to position [160, 0]
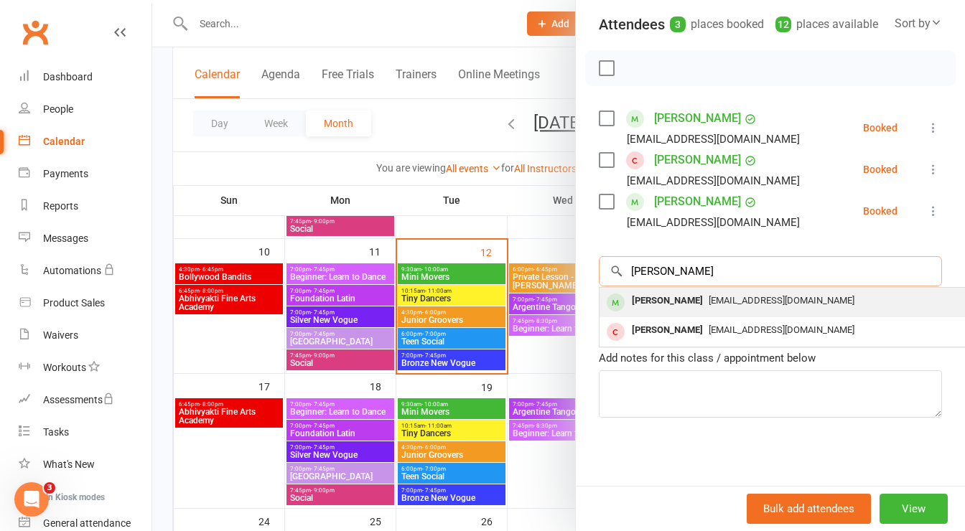
type input "[PERSON_NAME]"
click at [644, 312] on div "[PERSON_NAME]" at bounding box center [667, 301] width 83 height 21
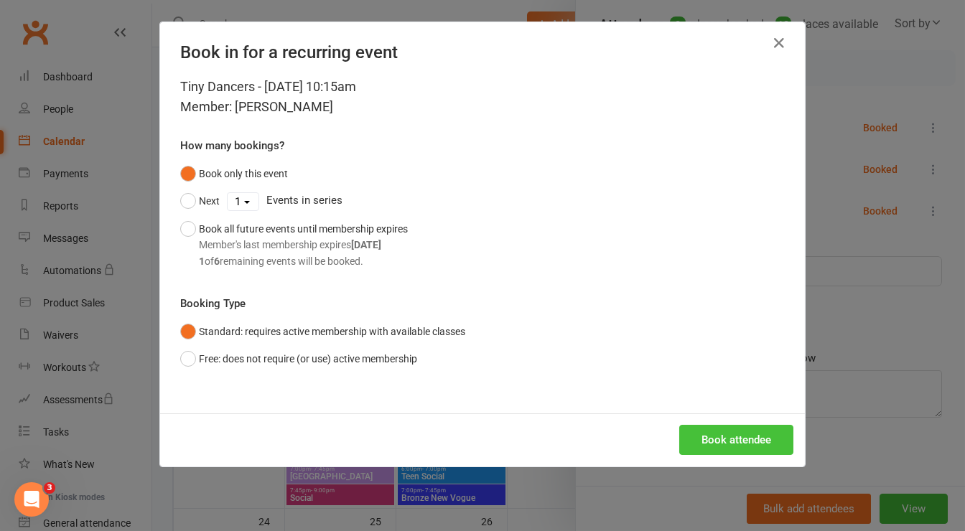
click at [699, 437] on button "Book attendee" at bounding box center [736, 440] width 114 height 30
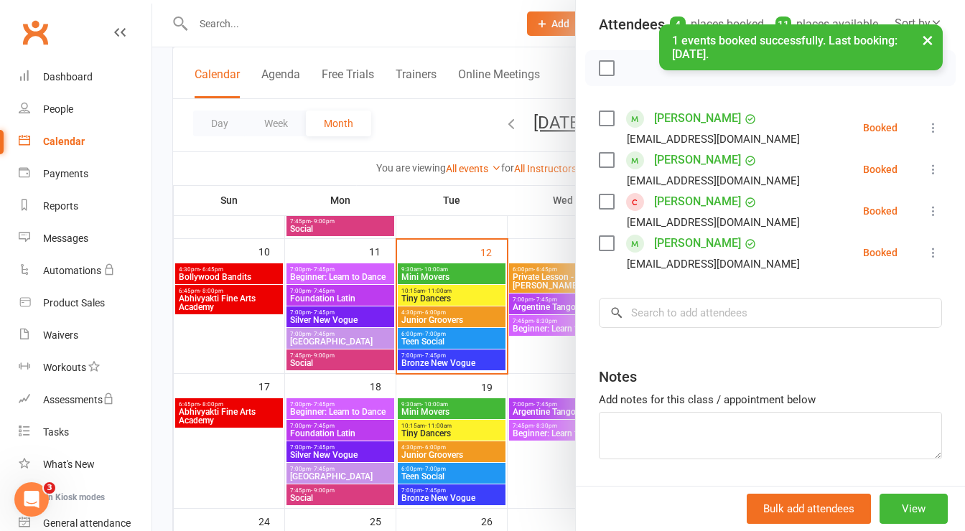
click at [605, 75] on label at bounding box center [606, 68] width 14 height 14
click at [630, 76] on icon "button" at bounding box center [638, 68] width 16 height 16
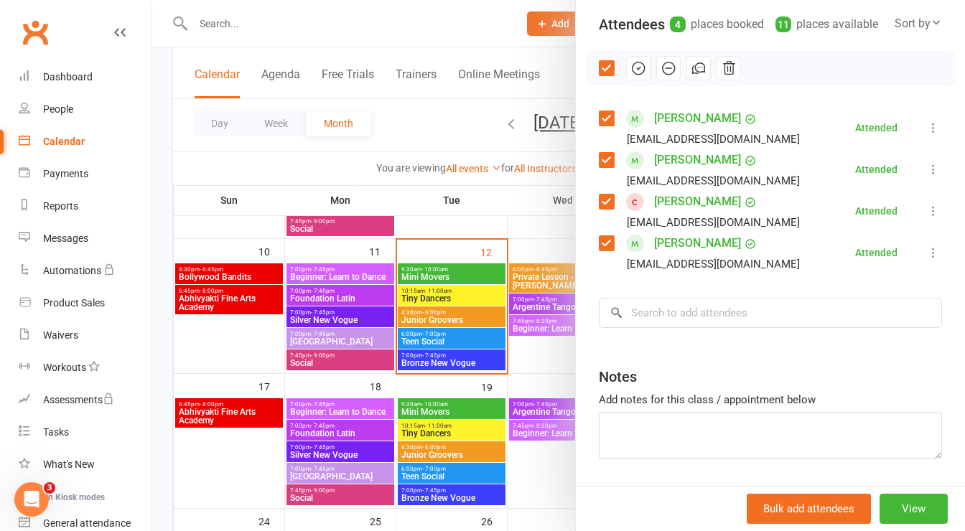
scroll to position [0, 0]
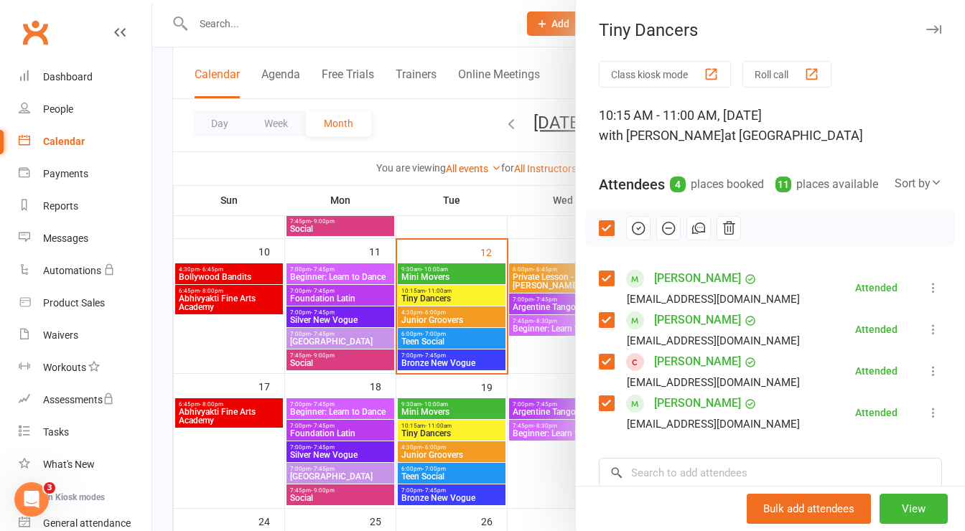
click at [926, 29] on icon "button" at bounding box center [933, 29] width 15 height 9
